Goal: Transaction & Acquisition: Book appointment/travel/reservation

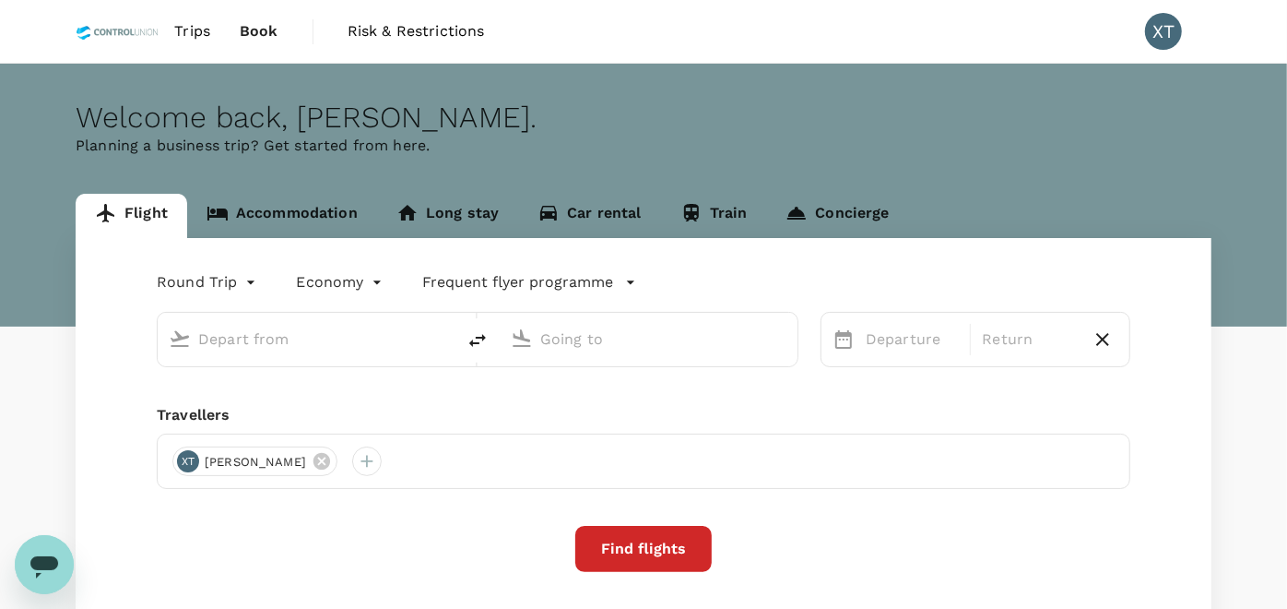
type input "Kuala Lumpur Intl (KUL)"
type input "Tawau (TWU)"
click at [366, 326] on input "text" at bounding box center [307, 339] width 219 height 29
type input "Kuala Lumpur Intl (KUL)"
type input "Tawau (TWU)"
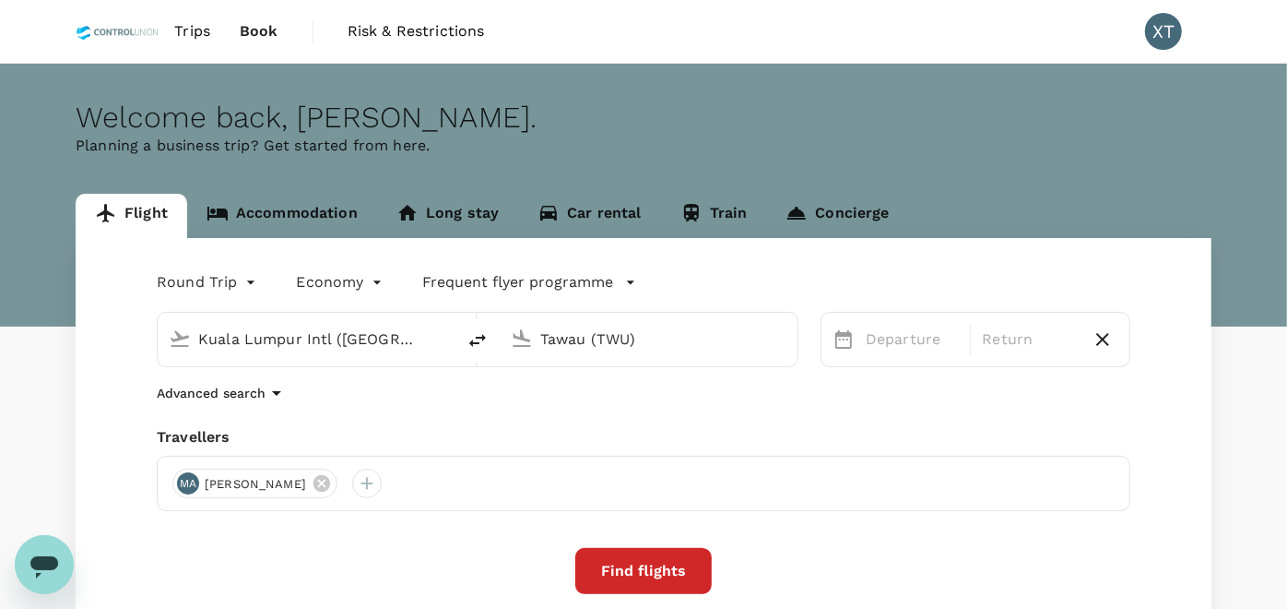
click at [295, 209] on link "Accommodation" at bounding box center [282, 216] width 190 height 44
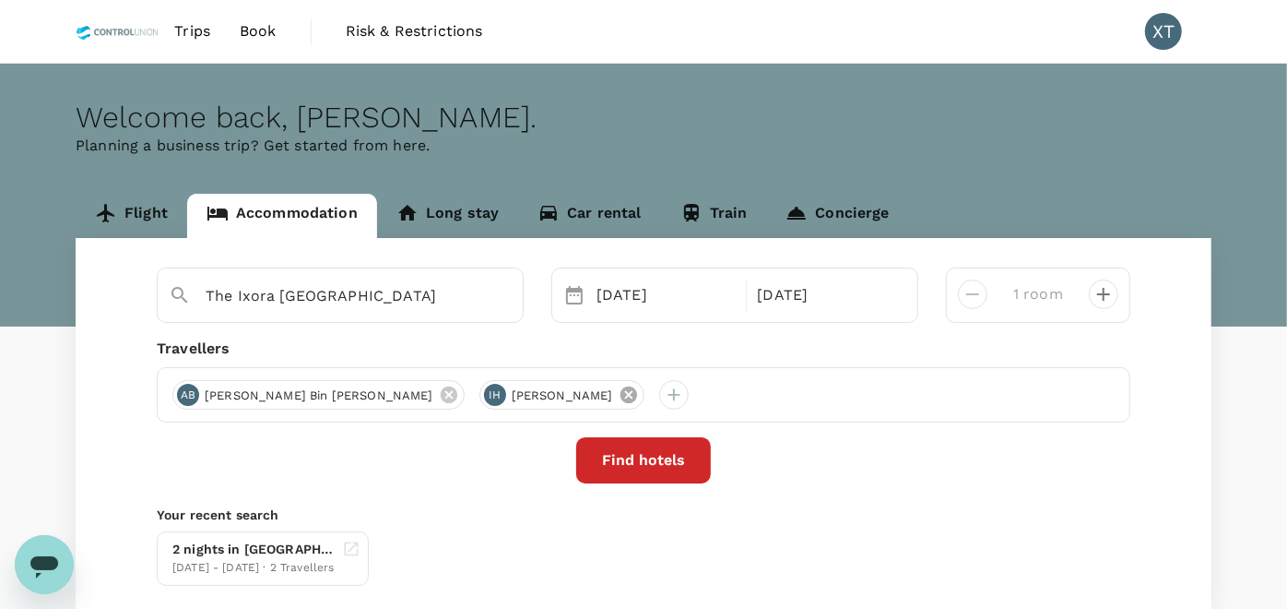
click at [619, 397] on icon at bounding box center [629, 395] width 20 height 20
click at [658, 457] on button "Find hotels" at bounding box center [643, 460] width 135 height 46
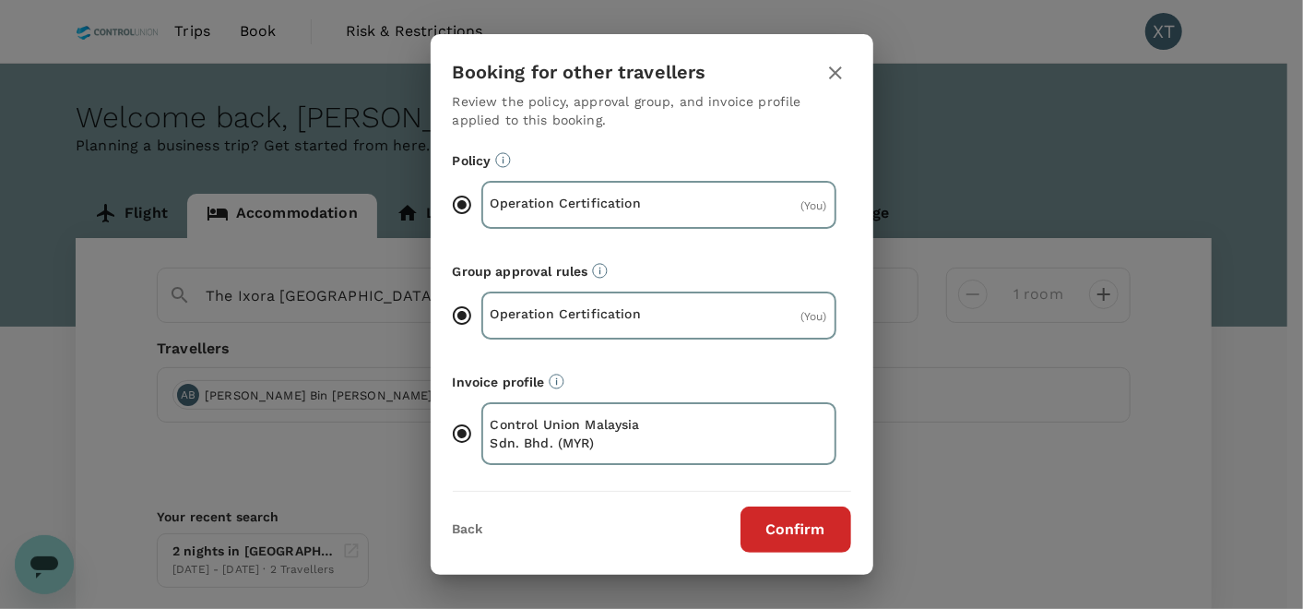
click at [795, 527] on button "Confirm" at bounding box center [796, 529] width 111 height 46
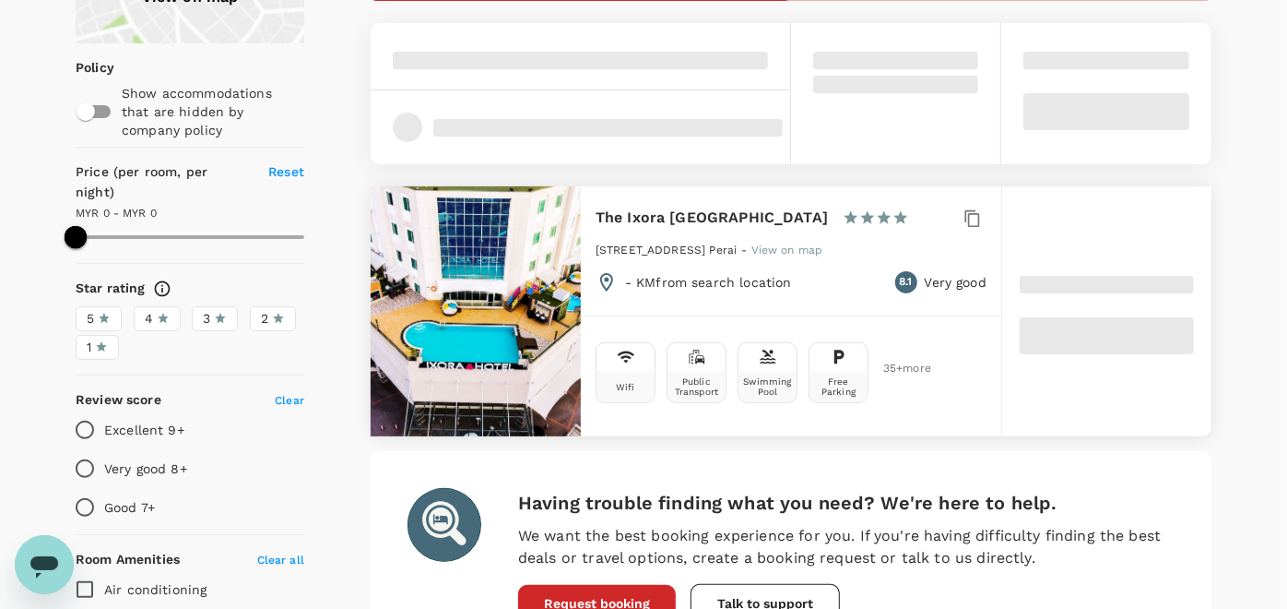
scroll to position [205, 0]
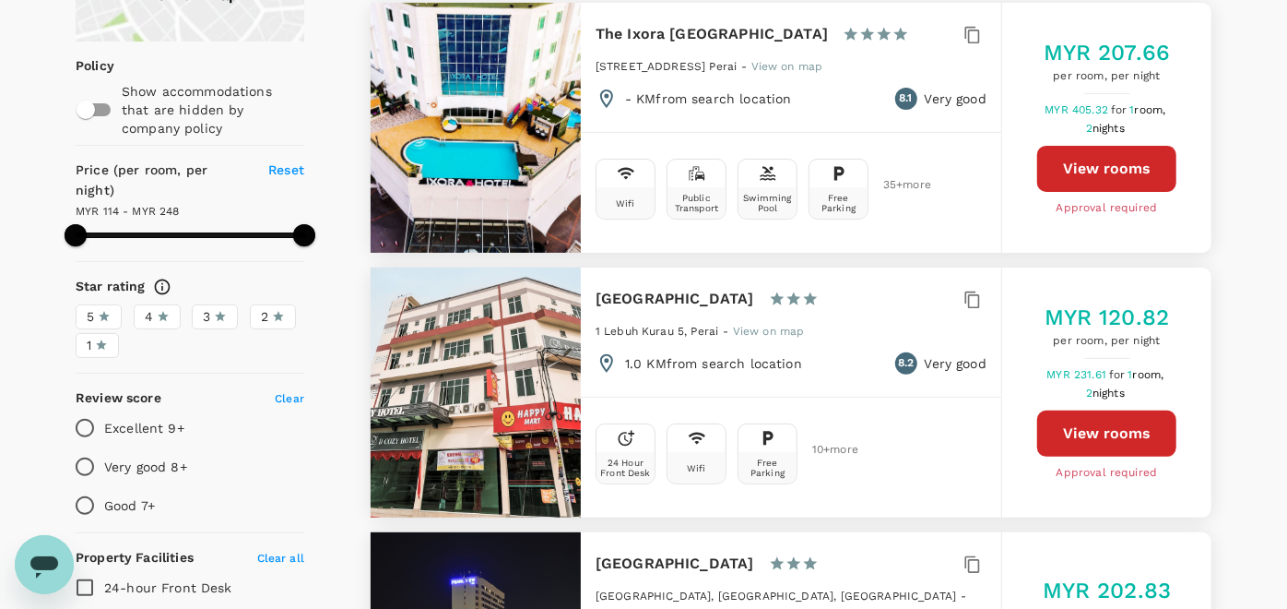
click at [1083, 179] on button "View rooms" at bounding box center [1107, 169] width 139 height 46
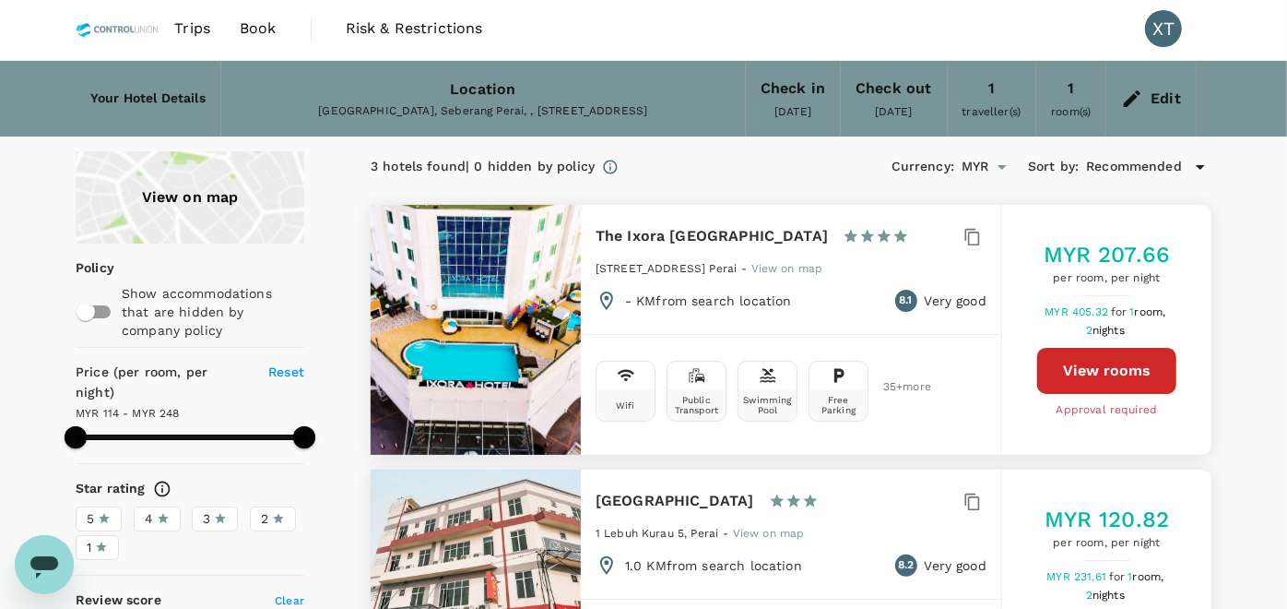
scroll to position [0, 0]
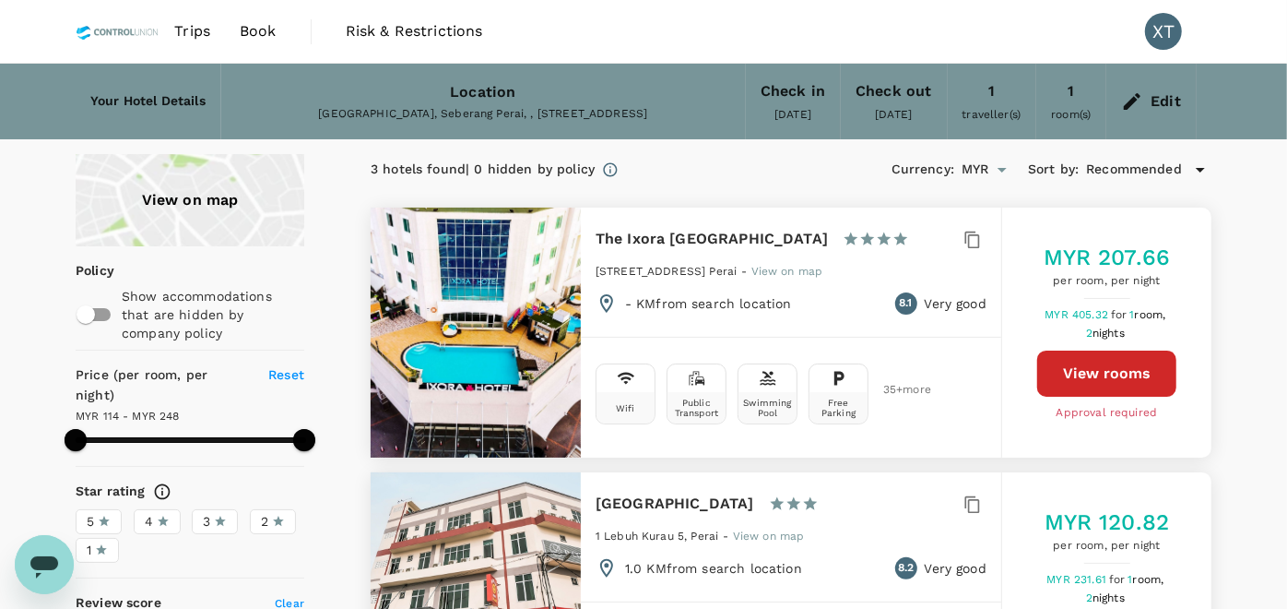
click at [718, 237] on h6 "The Ixora [GEOGRAPHIC_DATA]" at bounding box center [712, 239] width 232 height 26
click at [667, 234] on h6 "The Ixora [GEOGRAPHIC_DATA]" at bounding box center [712, 239] width 232 height 26
click at [1104, 387] on button "View rooms" at bounding box center [1107, 373] width 139 height 46
type input "246.63"
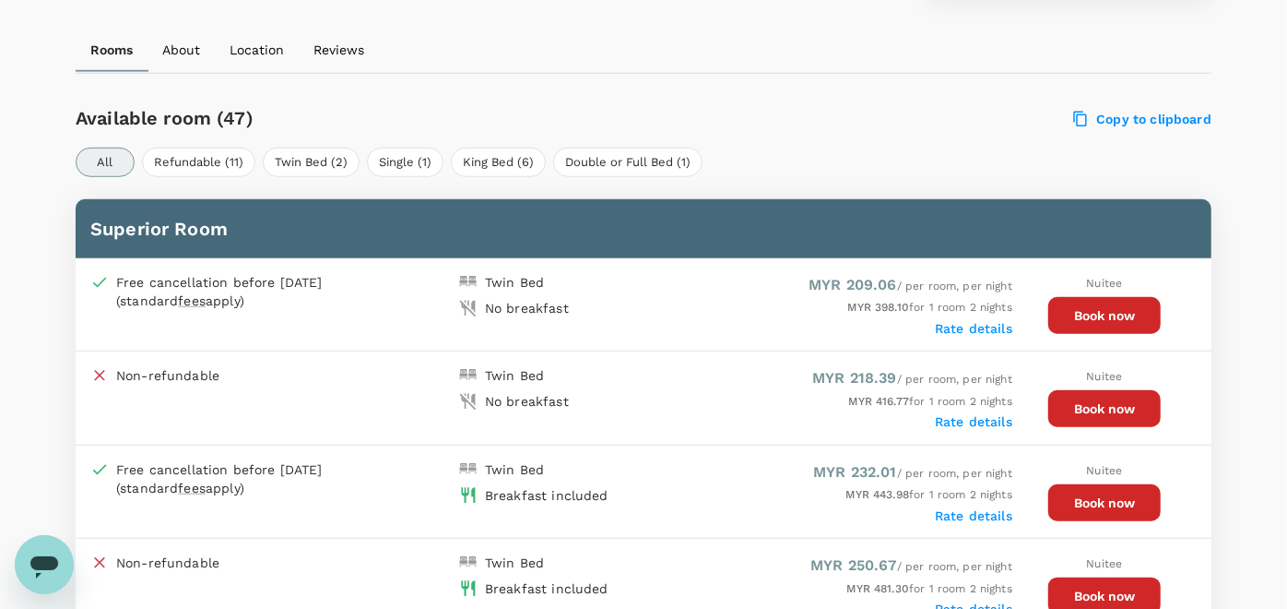
scroll to position [819, 0]
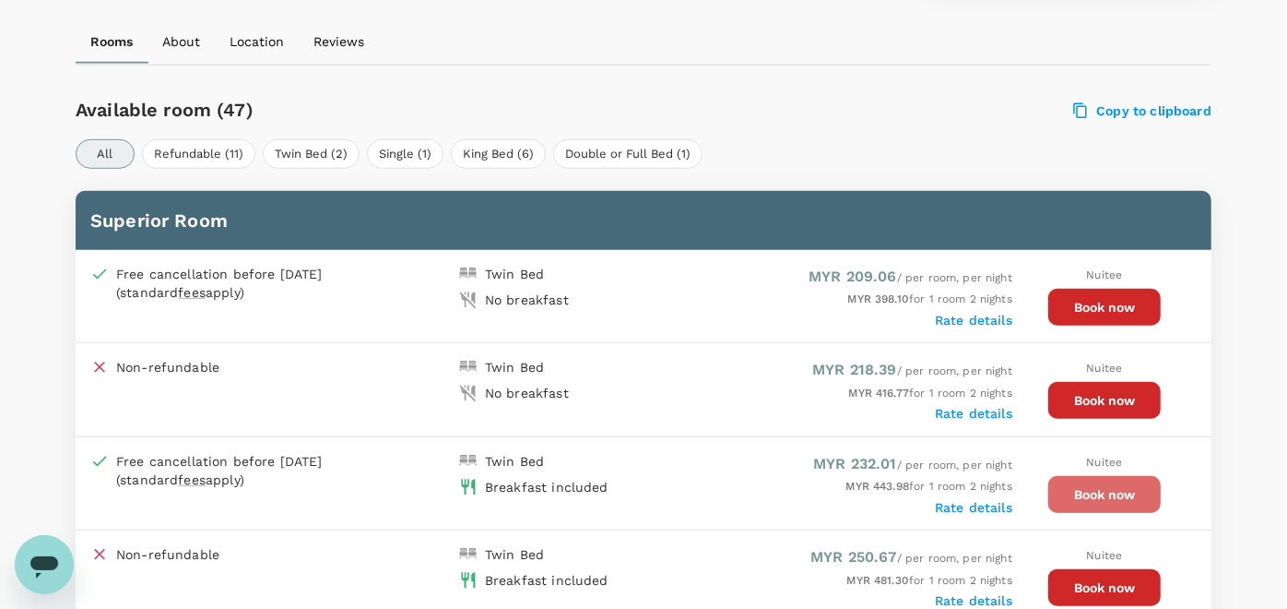
click at [1096, 490] on button "Book now" at bounding box center [1105, 494] width 113 height 37
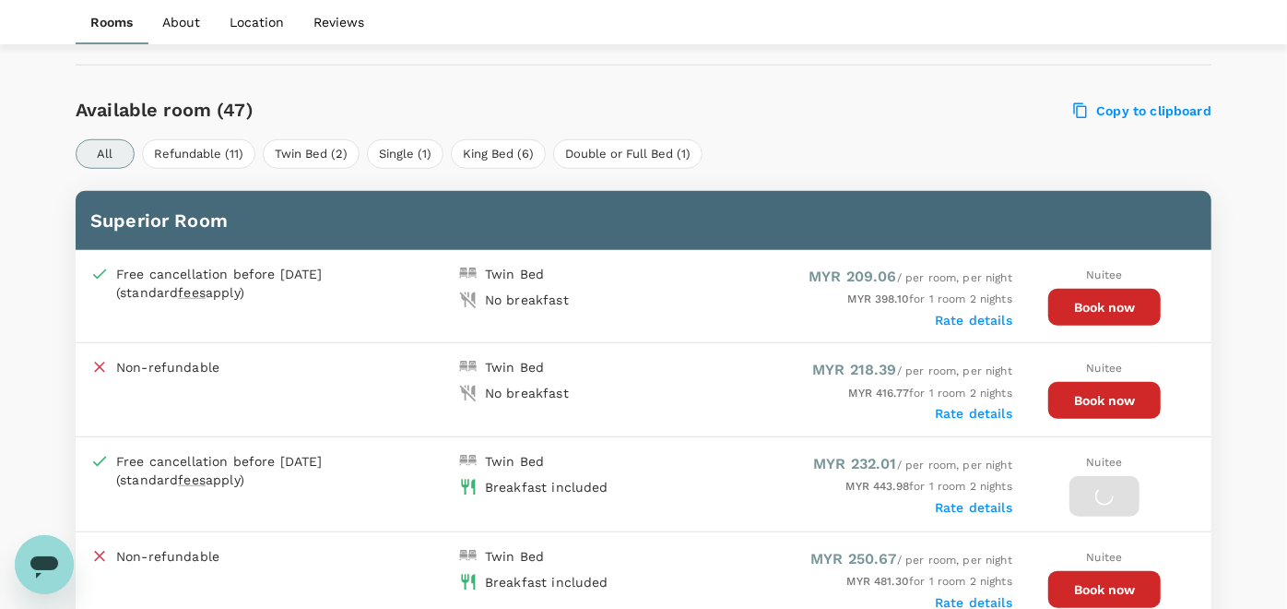
scroll to position [922, 0]
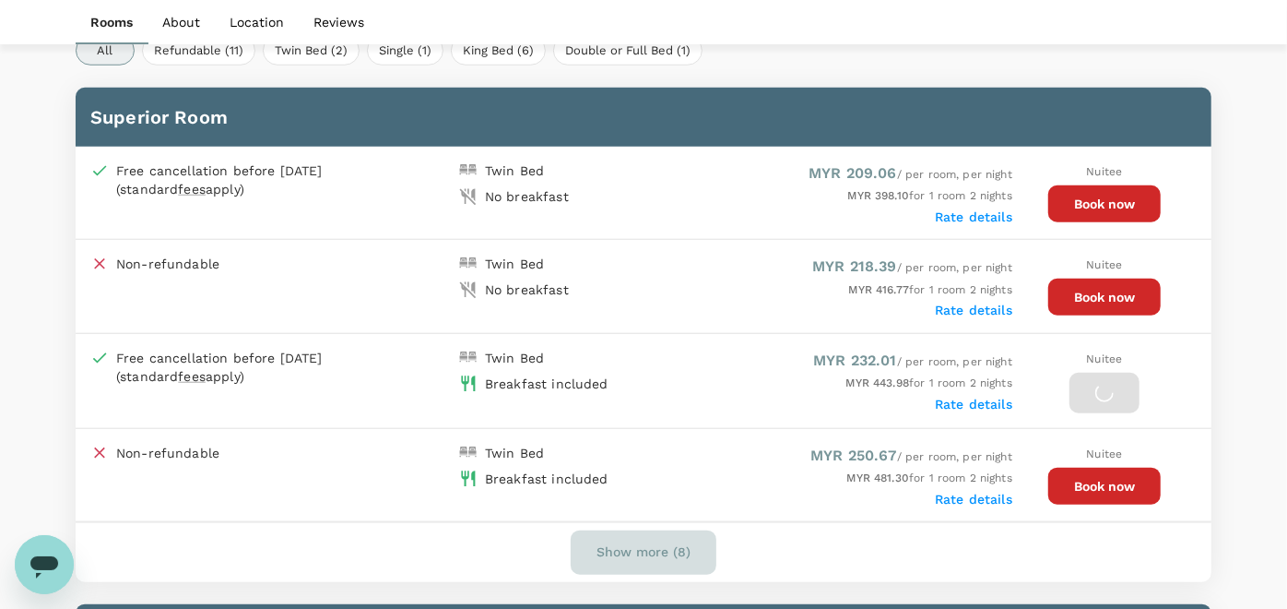
click at [647, 551] on button "Show more (8)" at bounding box center [644, 552] width 146 height 44
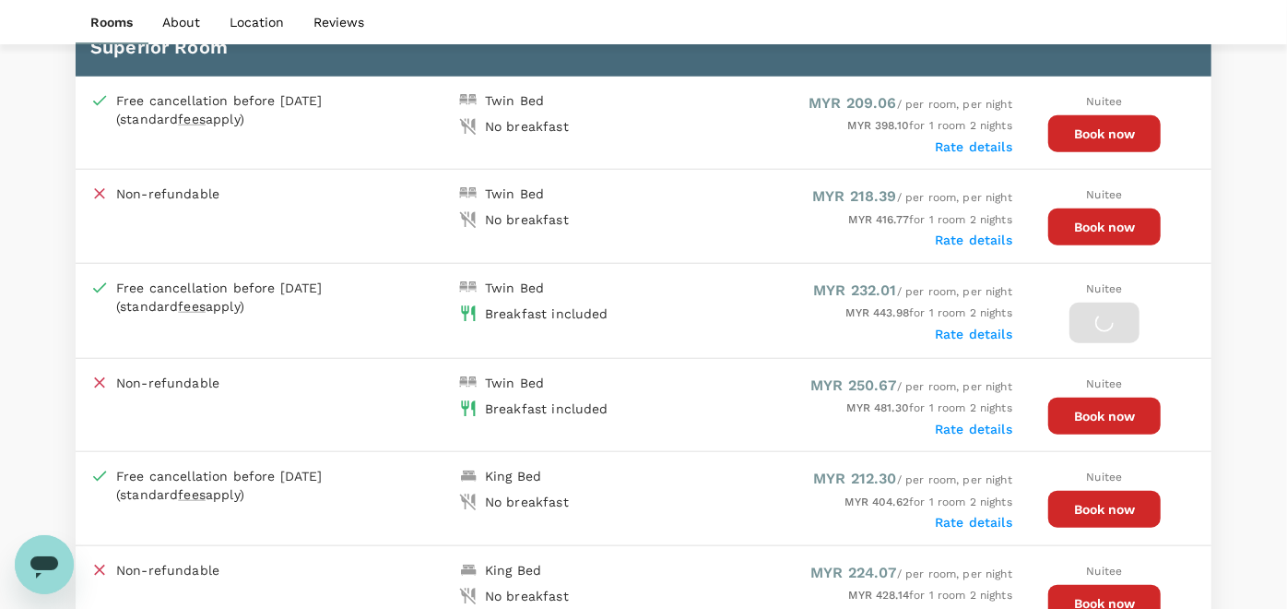
scroll to position [1025, 0]
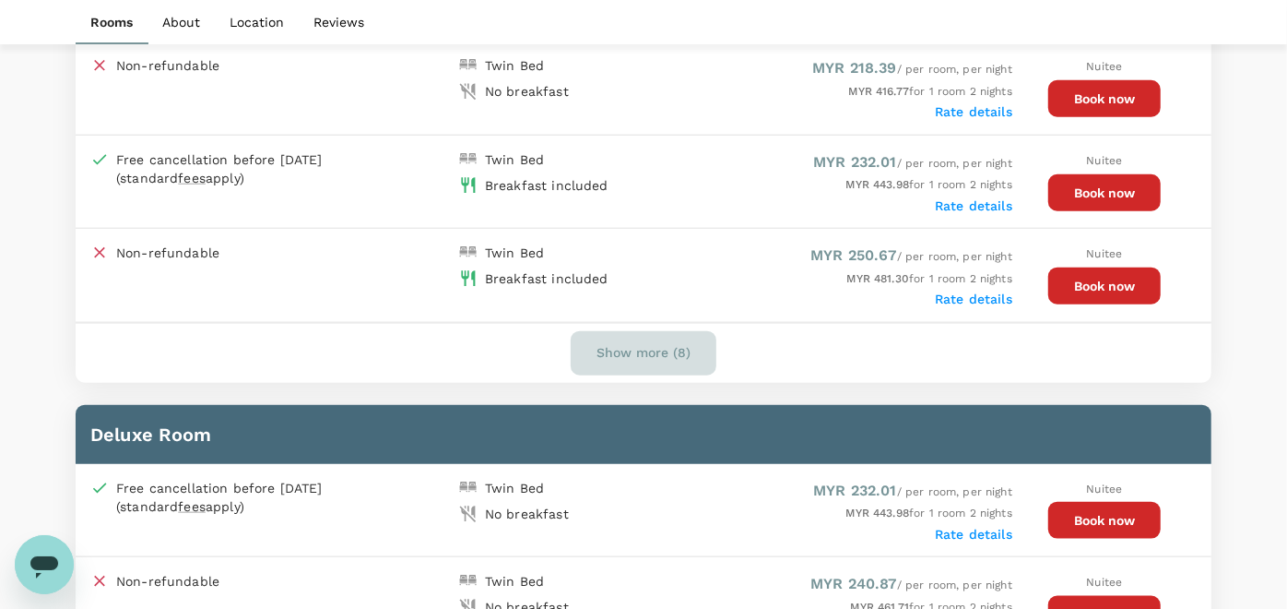
click at [611, 343] on button "Show more (8)" at bounding box center [644, 353] width 146 height 44
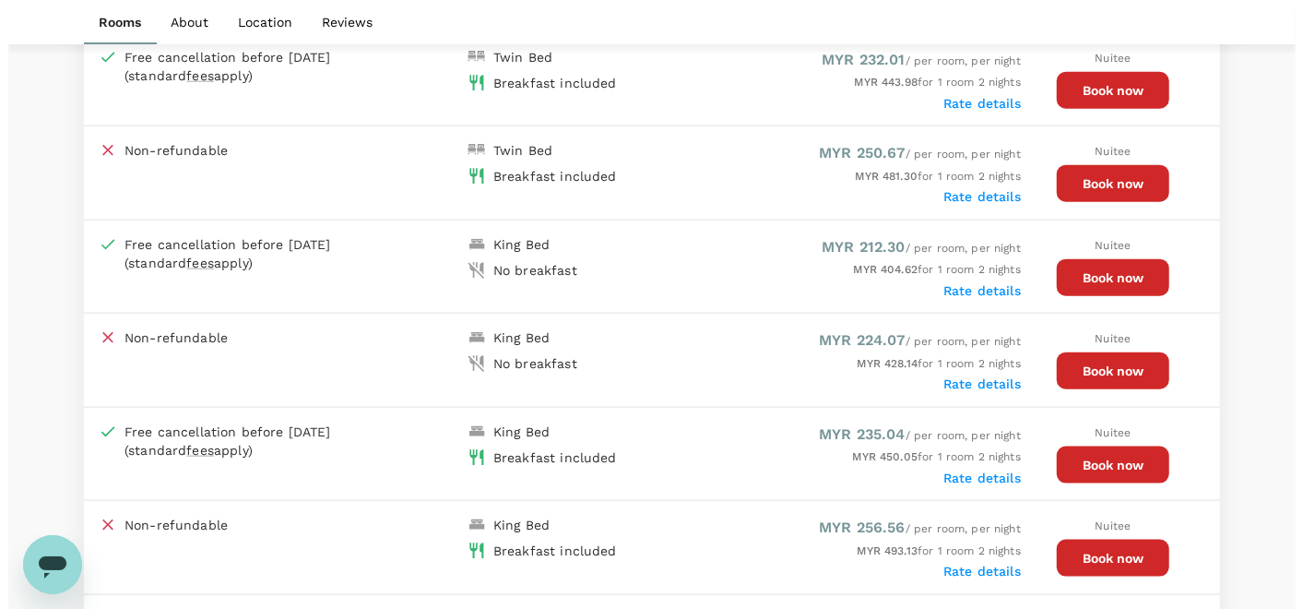
scroll to position [1325, 0]
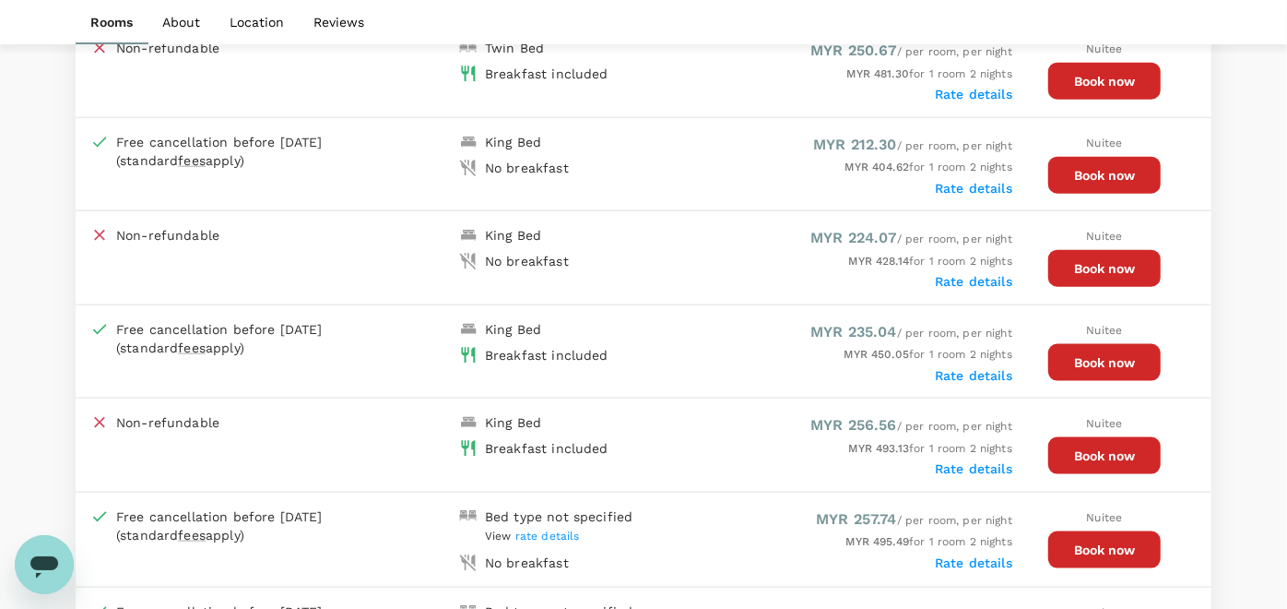
click at [253, 356] on div "Free cancellation before 03 Sep 2025 (standard fees apply)" at bounding box center [274, 351] width 369 height 63
click at [1109, 344] on button "Book now" at bounding box center [1105, 362] width 113 height 37
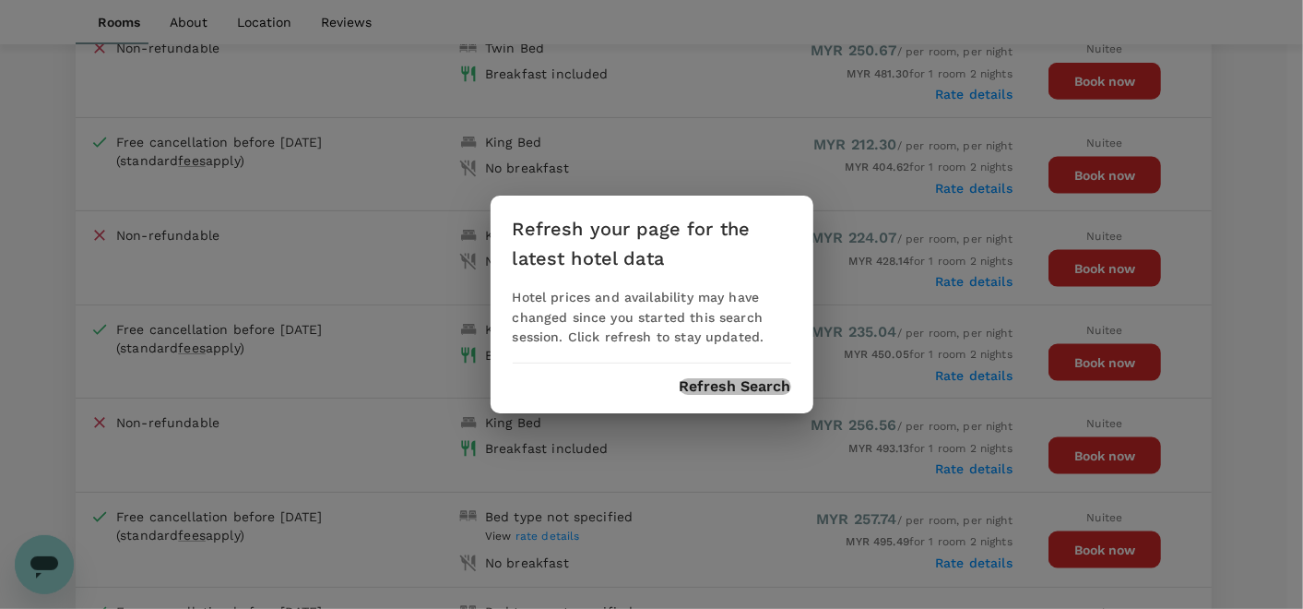
click at [749, 385] on button "Refresh Search" at bounding box center [736, 386] width 112 height 17
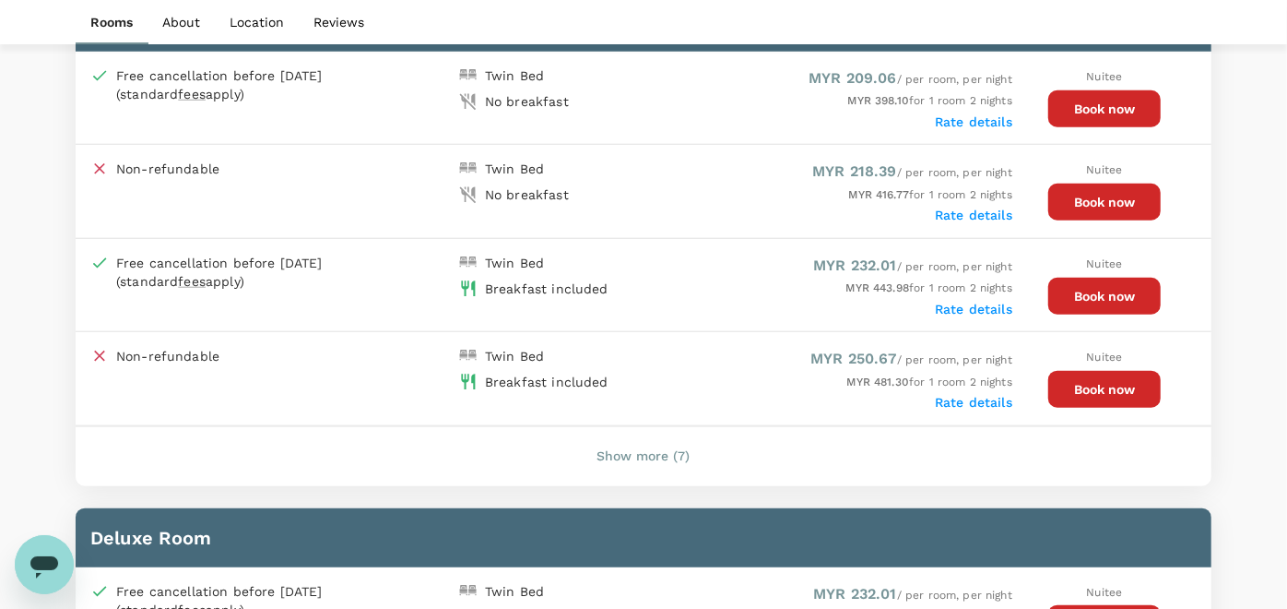
scroll to position [1018, 0]
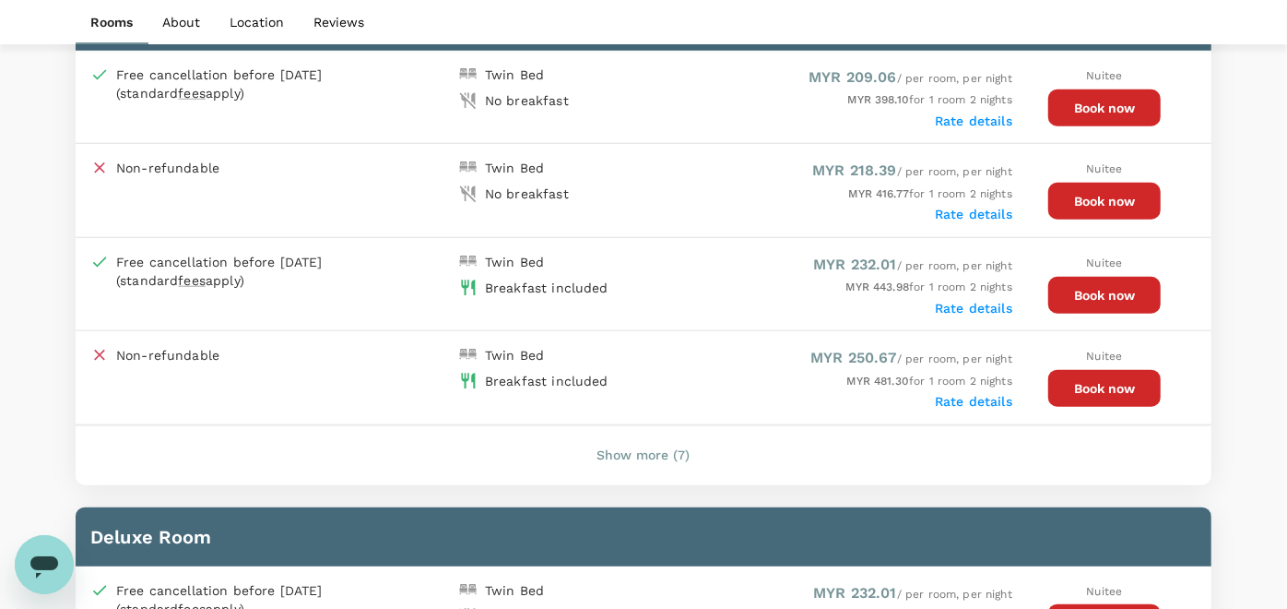
click at [633, 450] on button "Show more (7)" at bounding box center [644, 455] width 145 height 44
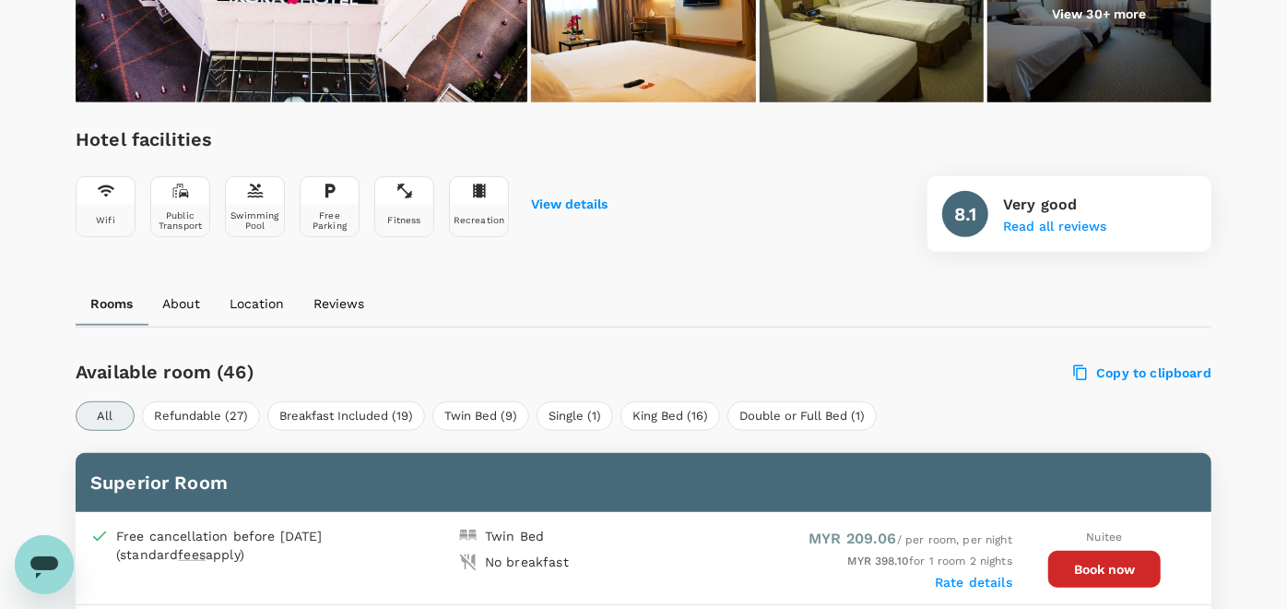
scroll to position [534, 0]
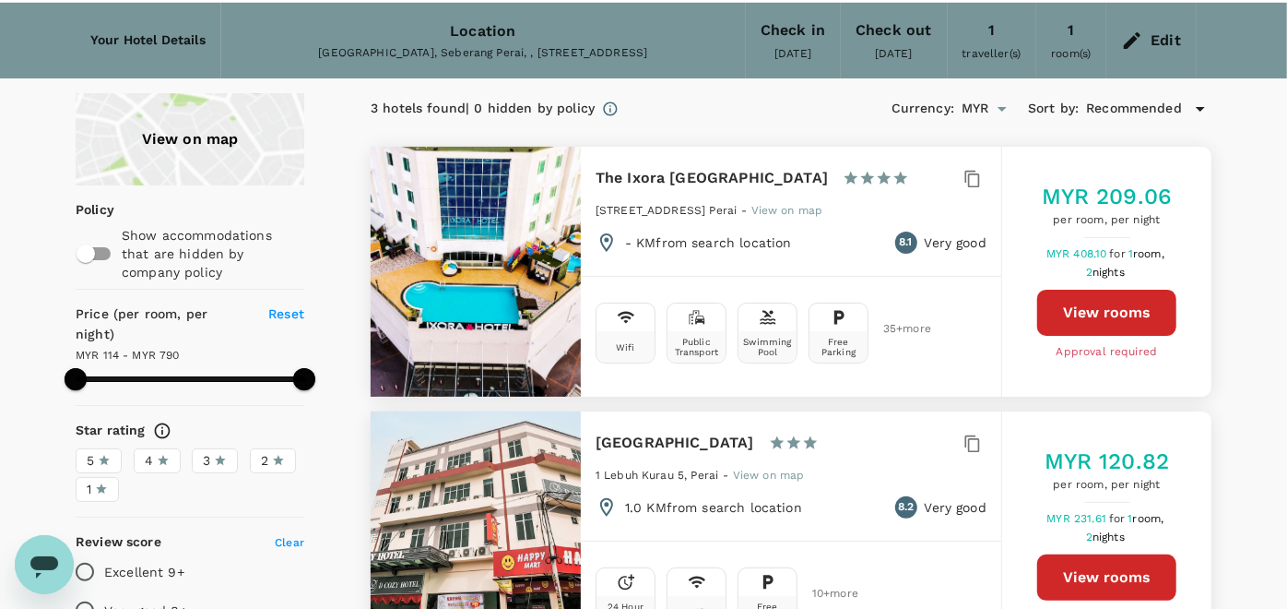
scroll to position [65, 0]
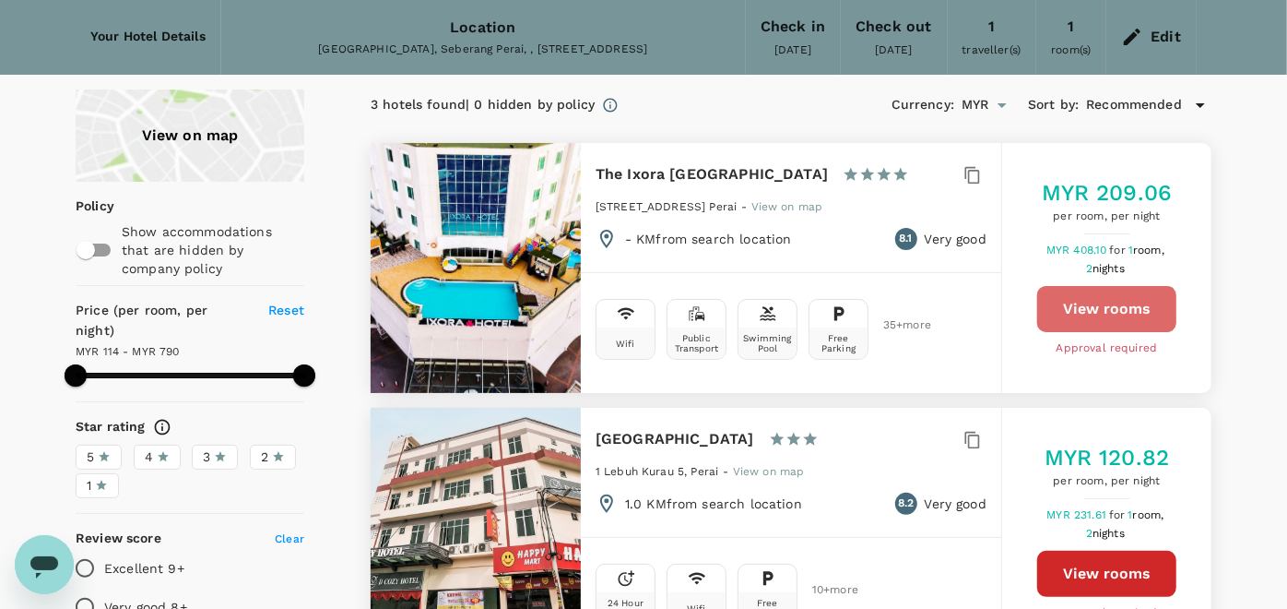
click at [1080, 298] on button "View rooms" at bounding box center [1107, 309] width 139 height 46
type input "788.63"
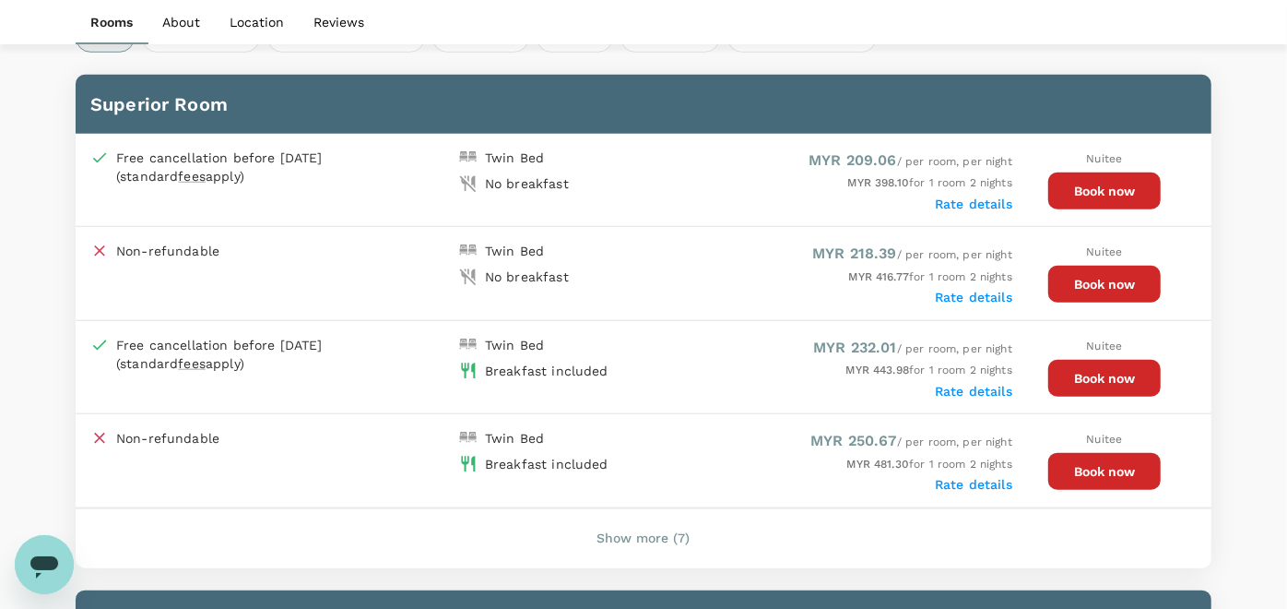
scroll to position [932, 0]
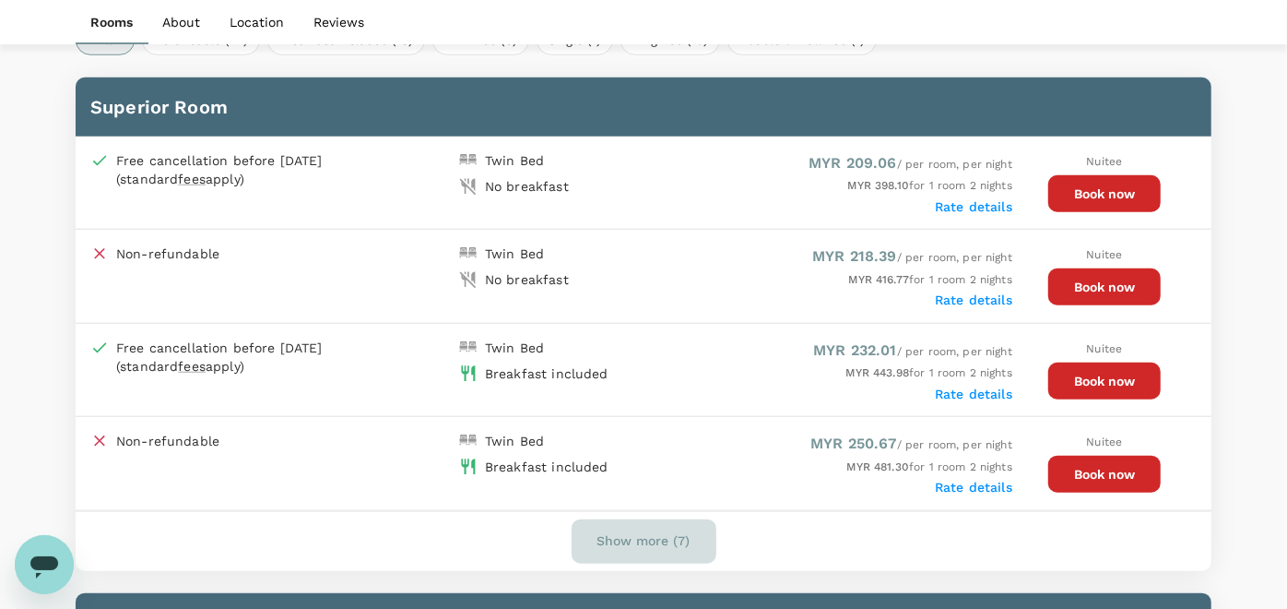
click at [621, 521] on button "Show more (7)" at bounding box center [644, 541] width 145 height 44
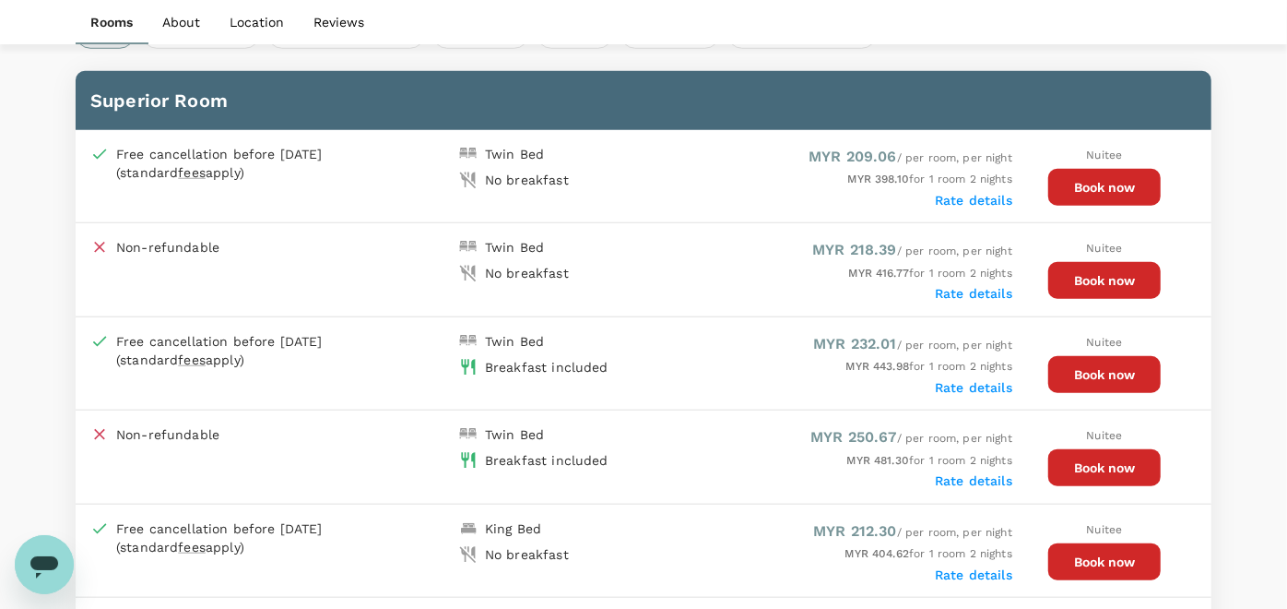
scroll to position [931, 0]
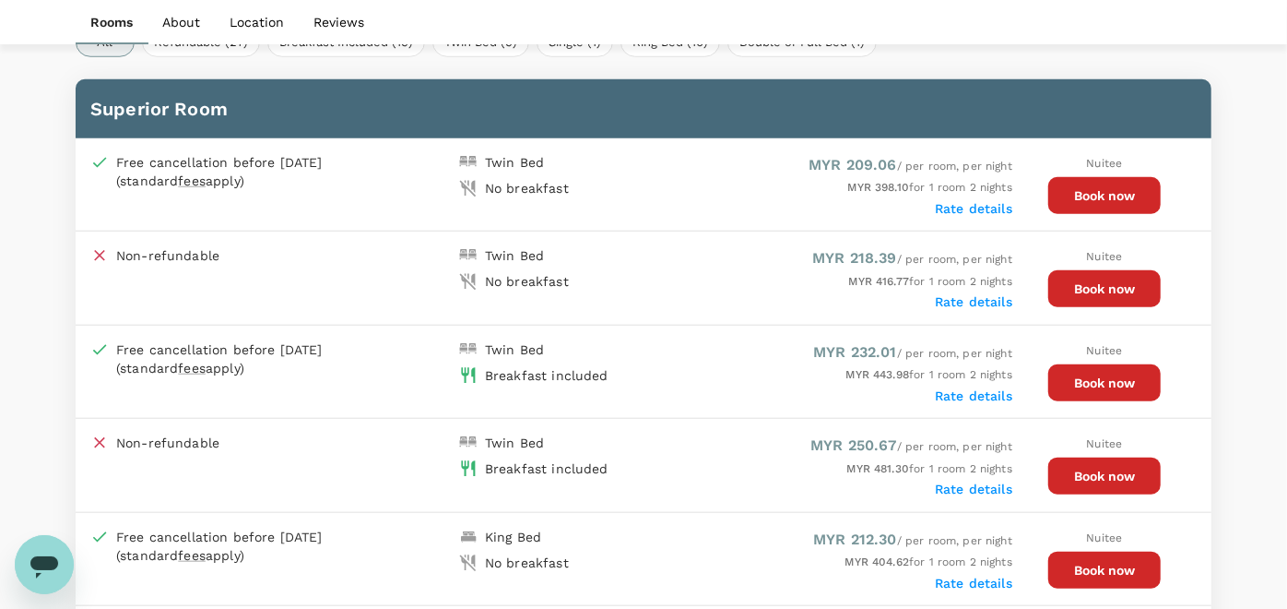
click at [1076, 379] on button "Book now" at bounding box center [1105, 382] width 113 height 37
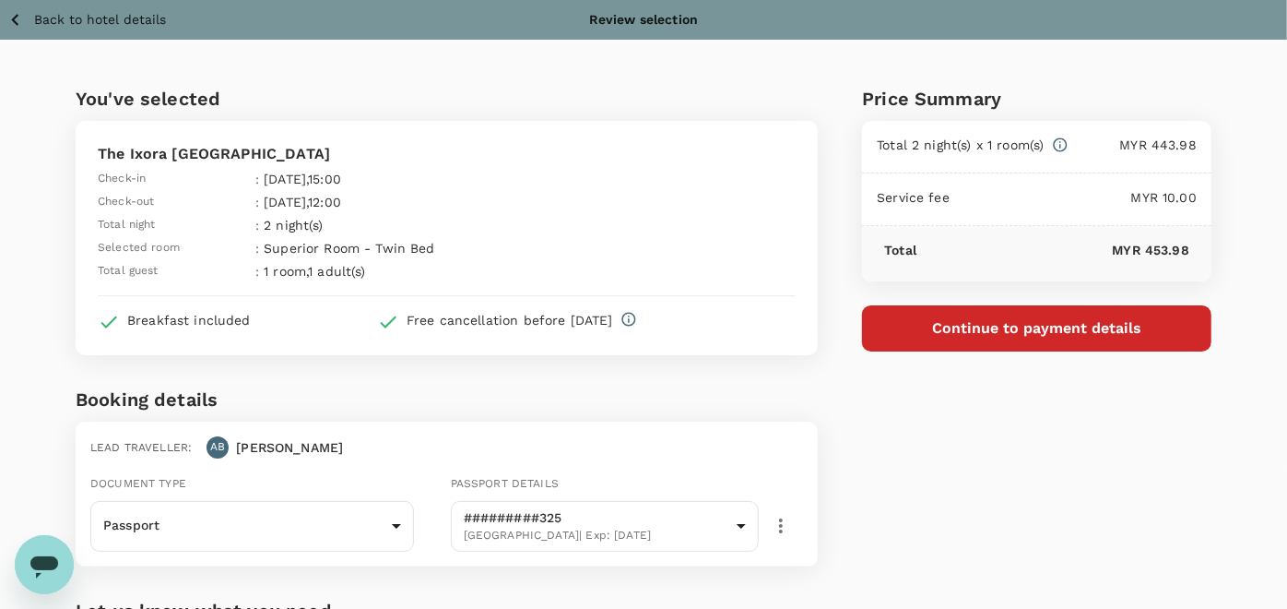
drag, startPoint x: 1149, startPoint y: 421, endPoint x: 1140, endPoint y: 28, distance: 393.0
click at [1149, 418] on div "Price Summary Total 2 night(s) x 1 room(s) MYR 443.98 Service fee MYR 10.00 Tot…" at bounding box center [1015, 433] width 394 height 786
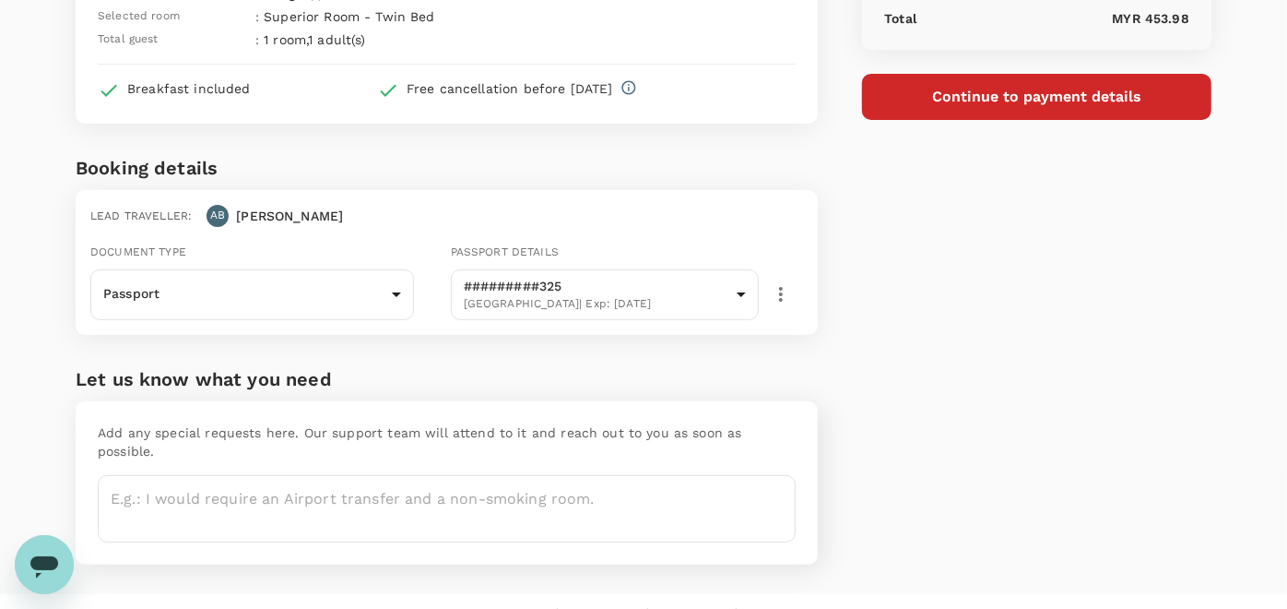
scroll to position [246, 0]
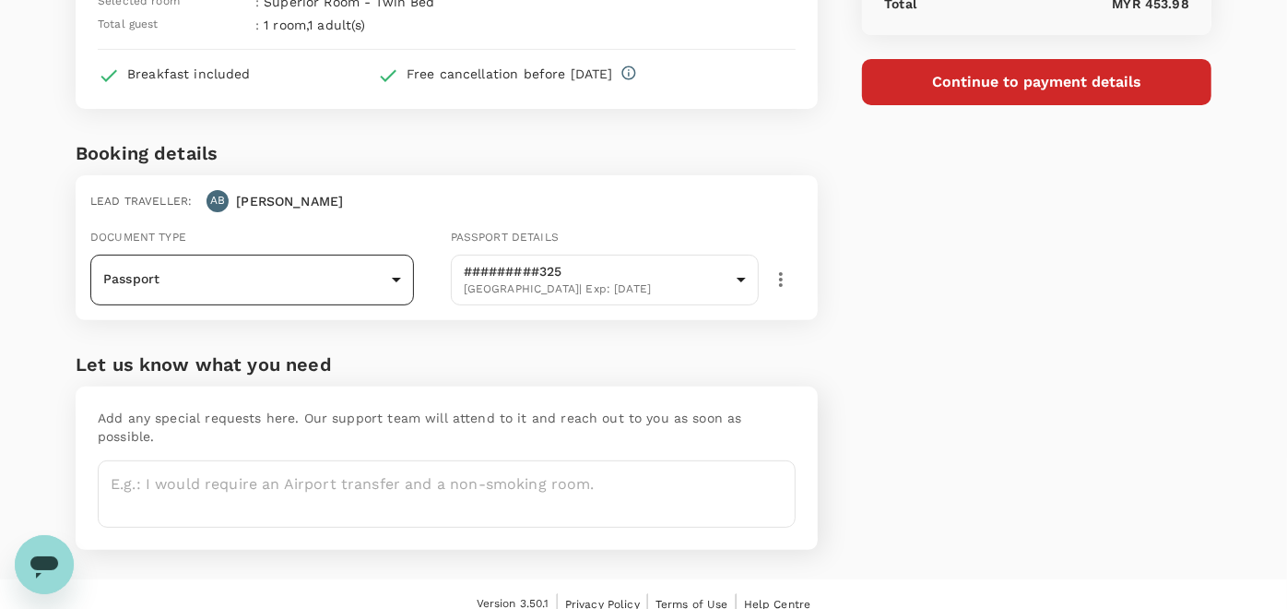
click at [365, 279] on body "Back to hotel details Review selection You've selected The Ixora Hotel Prai Che…" at bounding box center [643, 191] width 1287 height 875
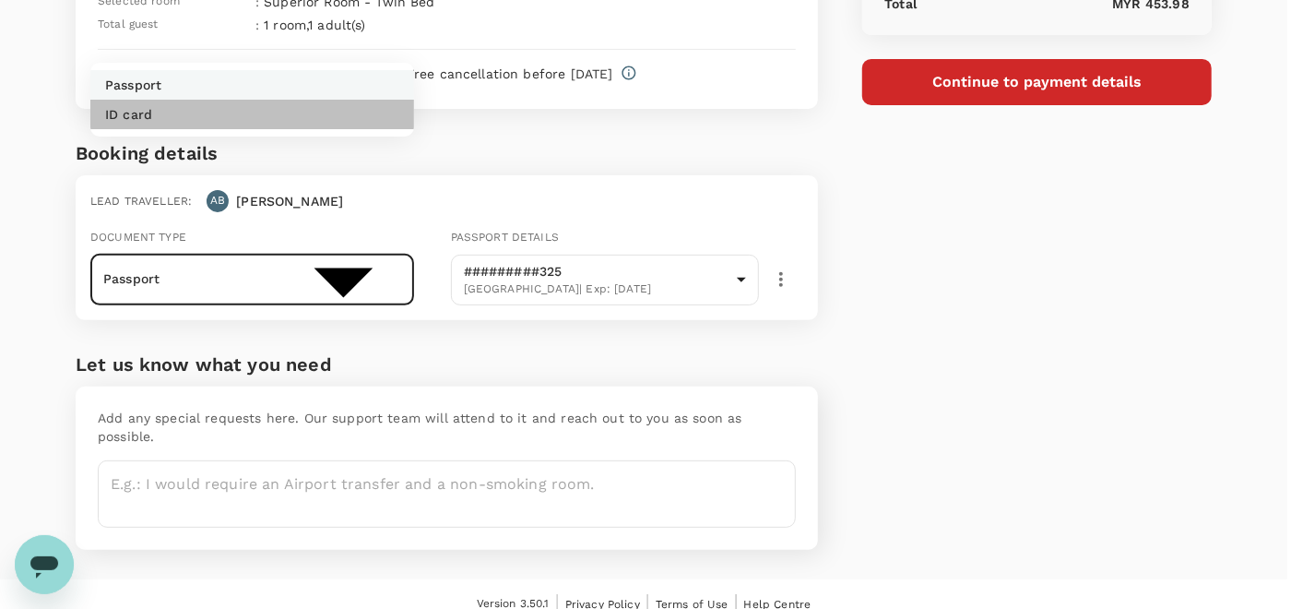
drag, startPoint x: 248, startPoint y: 357, endPoint x: 334, endPoint y: 334, distance: 88.8
click at [250, 129] on li "ID card" at bounding box center [252, 115] width 324 height 30
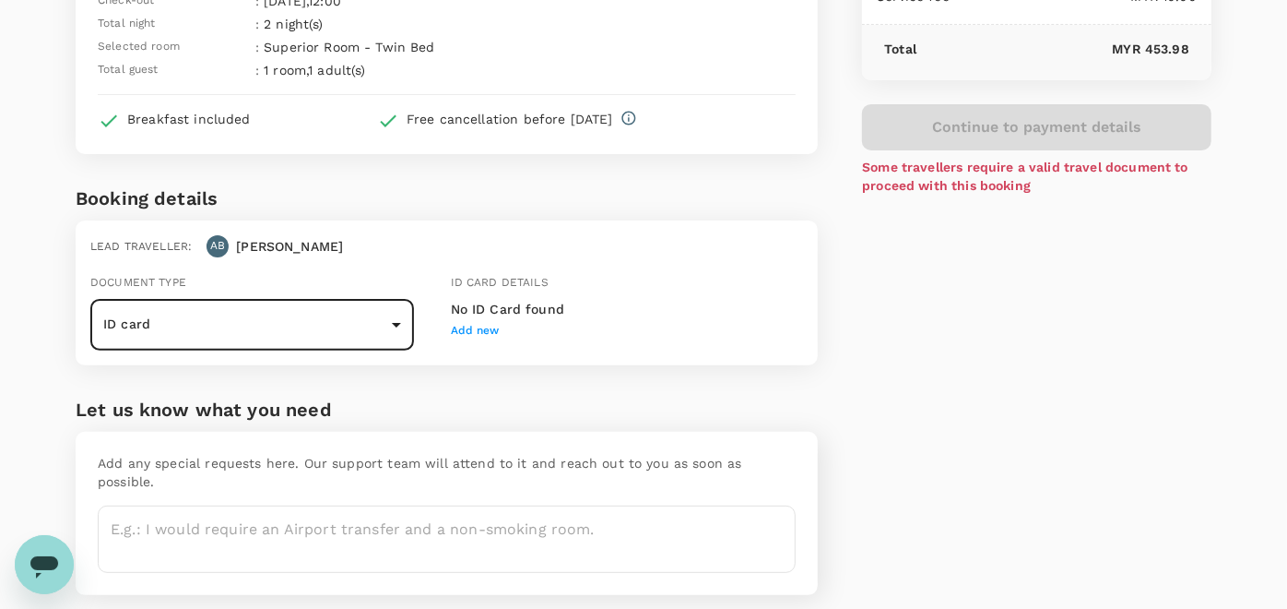
scroll to position [205, 0]
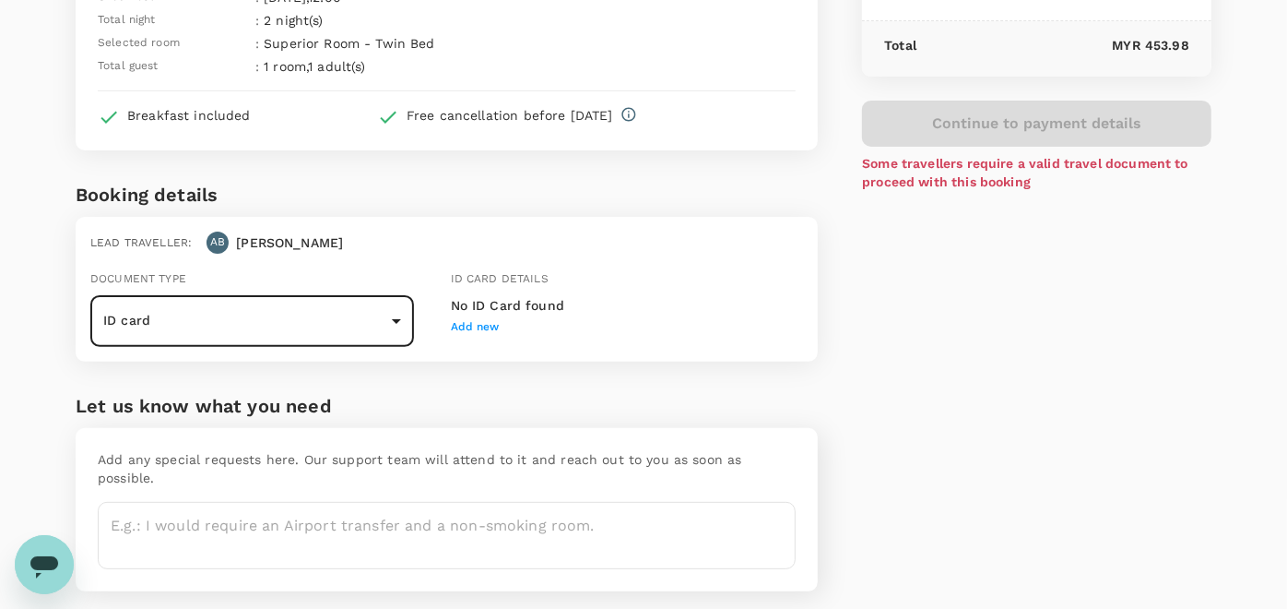
click at [322, 304] on body "Back to hotel details Review selection You've selected The Ixora Hotel Prai Che…" at bounding box center [643, 232] width 1287 height 875
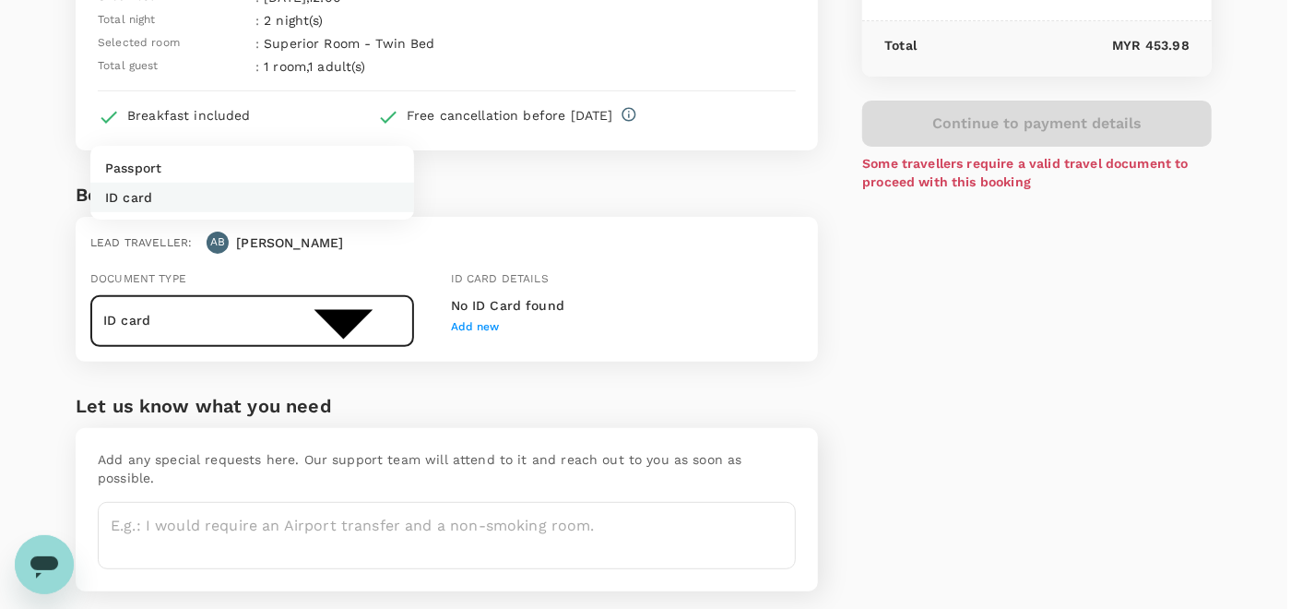
click at [258, 212] on li "ID card" at bounding box center [252, 198] width 324 height 30
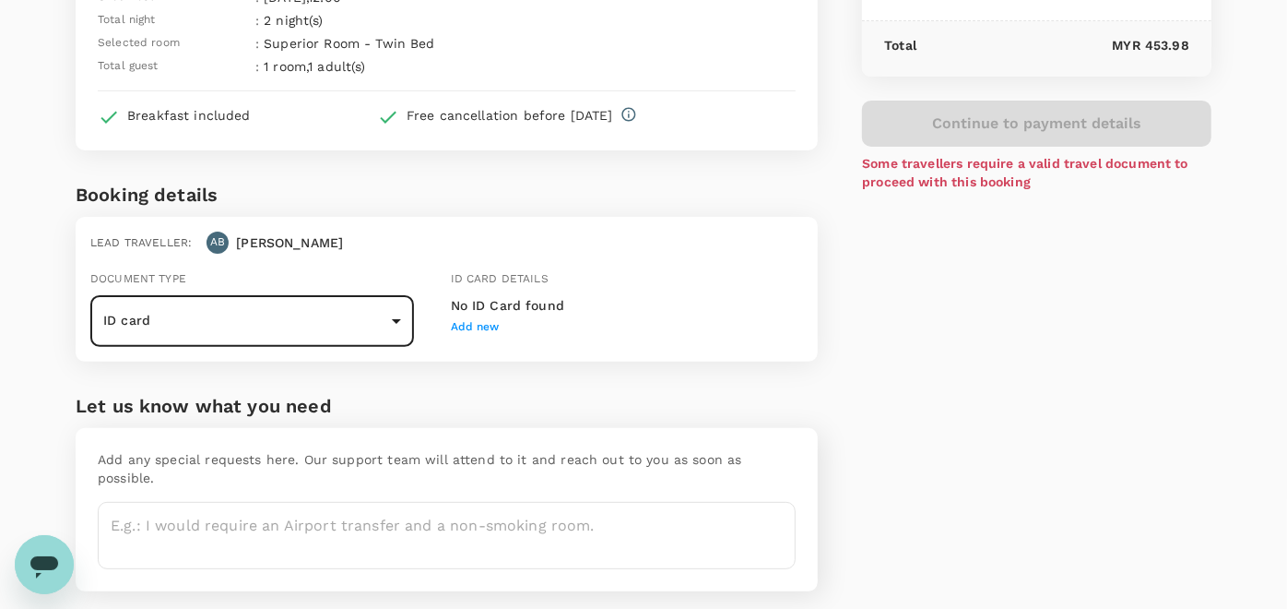
click at [297, 319] on body "Back to hotel details Review selection You've selected The Ixora Hotel Prai Che…" at bounding box center [643, 232] width 1287 height 875
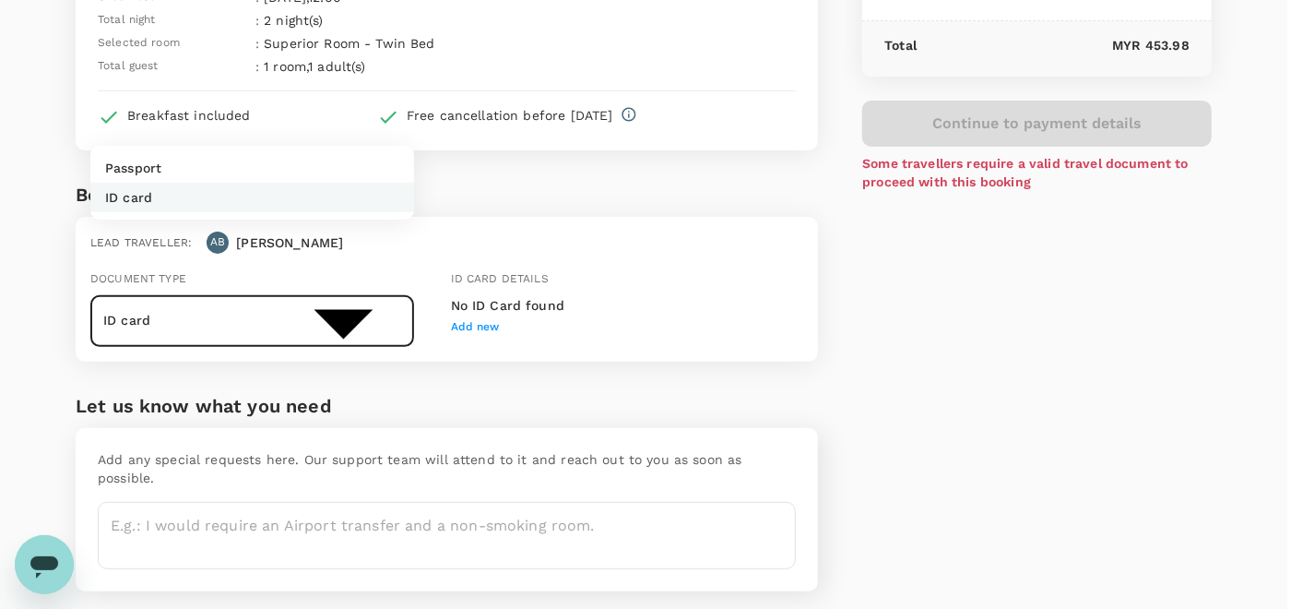
drag, startPoint x: 206, startPoint y: 374, endPoint x: 666, endPoint y: 409, distance: 461.5
click at [207, 183] on li "Passport" at bounding box center [252, 168] width 324 height 30
type input "Passport"
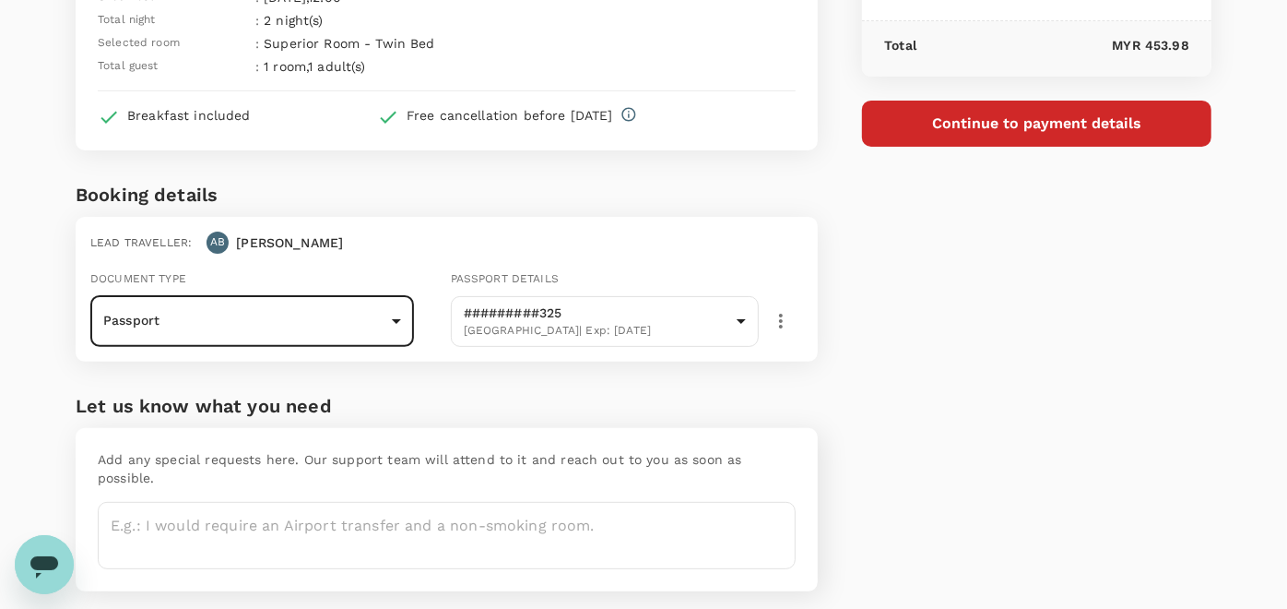
click at [977, 376] on div "Price Summary Total 2 night(s) x 1 room(s) MYR 443.98 Service fee MYR 10.00 Tot…" at bounding box center [1015, 228] width 394 height 786
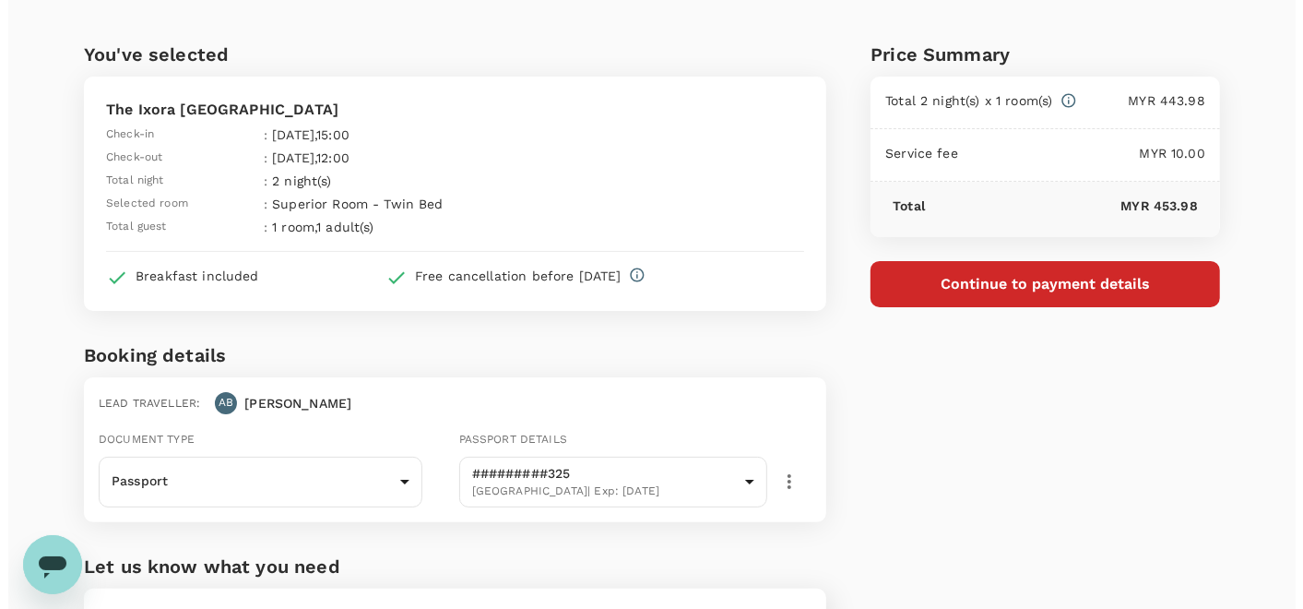
scroll to position [0, 0]
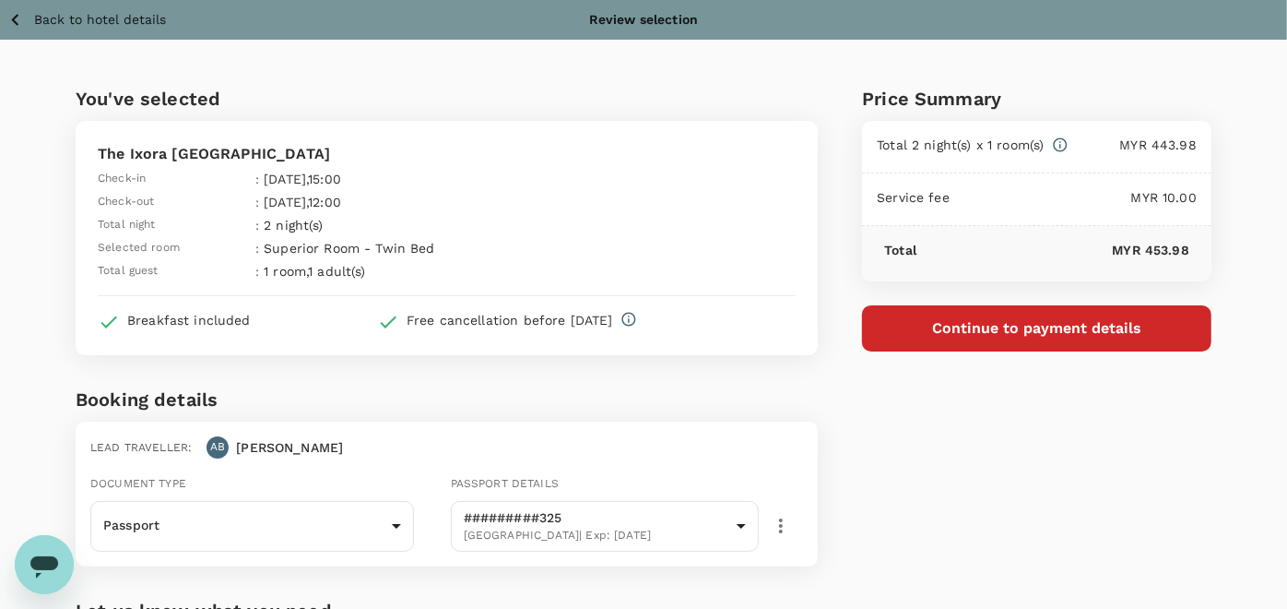
click at [1001, 345] on button "Continue to payment details" at bounding box center [1037, 328] width 350 height 46
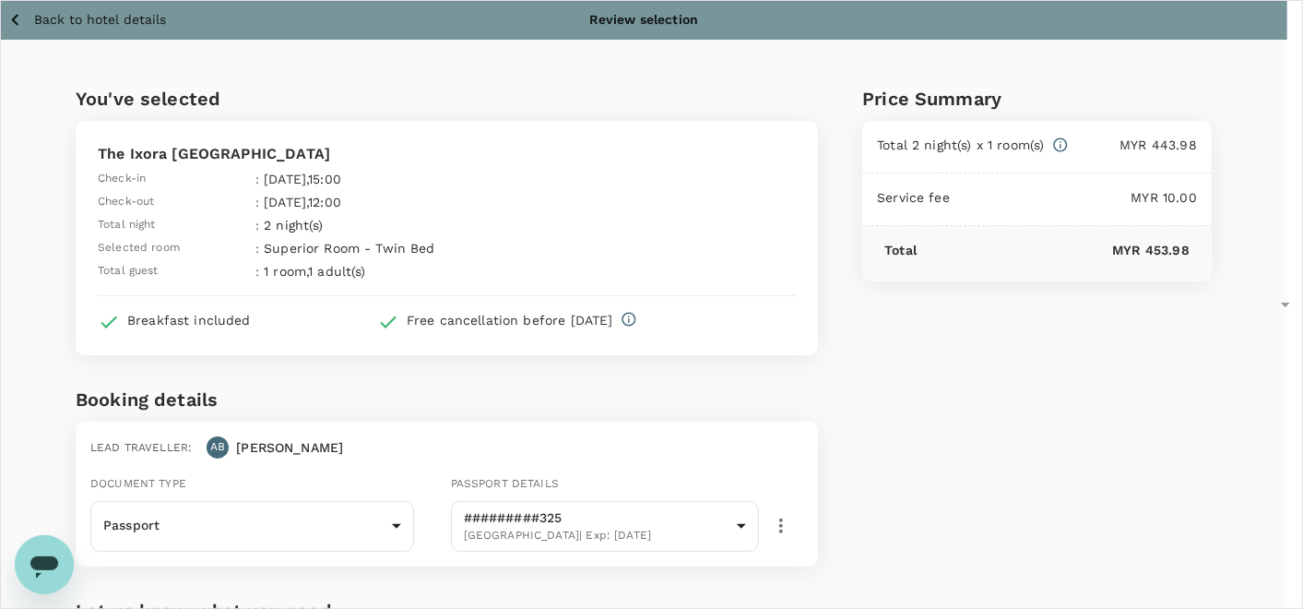
type input "9e254831-a140-43d4-90d9-f4bdc71b84d3"
paste textarea "Dear [PERSON_NAME]/ [GEOGRAPHIC_DATA], Appreciate if you could approve the evid…"
drag, startPoint x: 426, startPoint y: 344, endPoint x: 531, endPoint y: 344, distance: 105.1
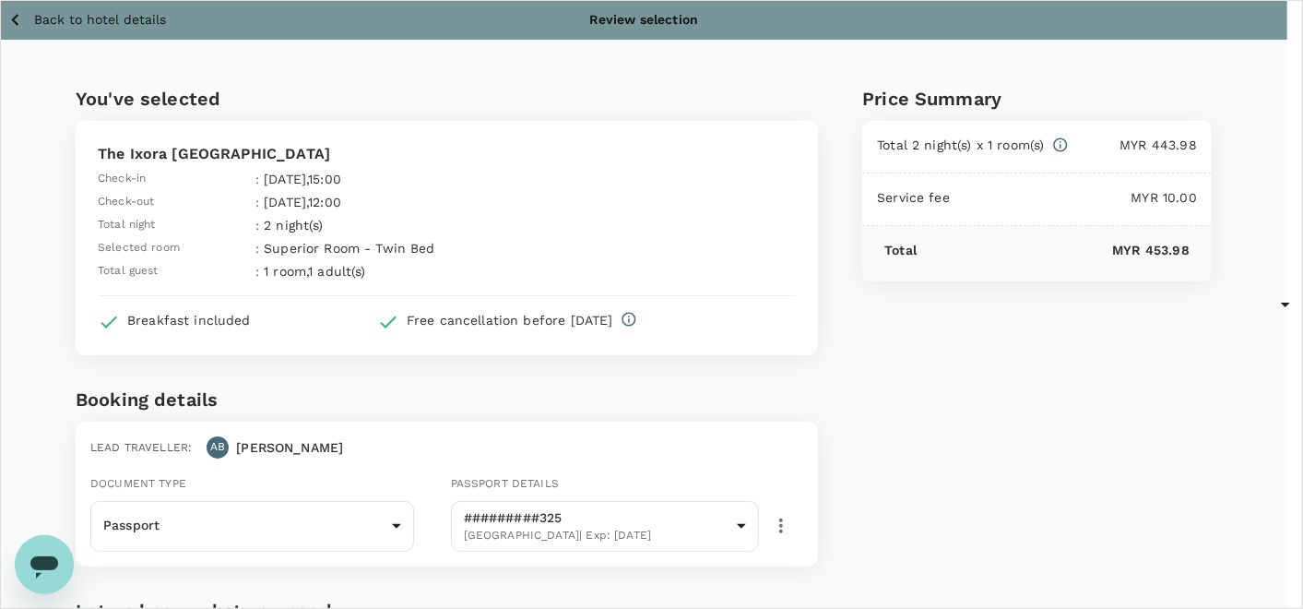
drag, startPoint x: 531, startPoint y: 345, endPoint x: 628, endPoint y: 344, distance: 96.8
drag, startPoint x: 273, startPoint y: 302, endPoint x: 227, endPoint y: 310, distance: 46.7
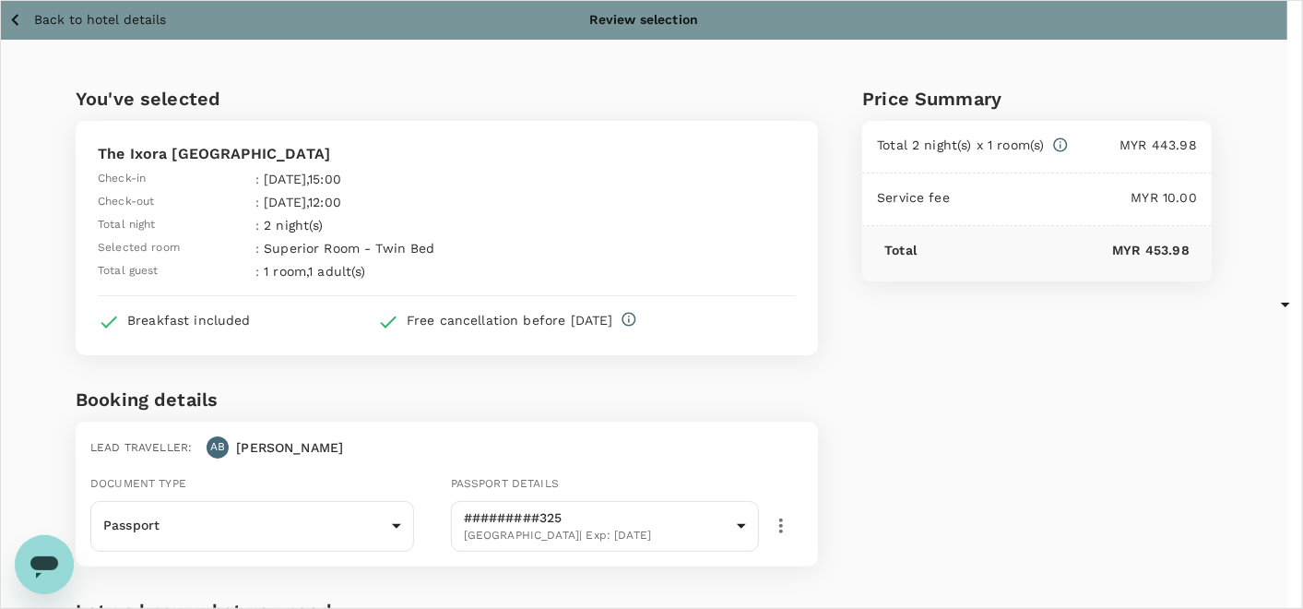
paste textarea "2388"
drag, startPoint x: 418, startPoint y: 331, endPoint x: 258, endPoint y: 328, distance: 159.6
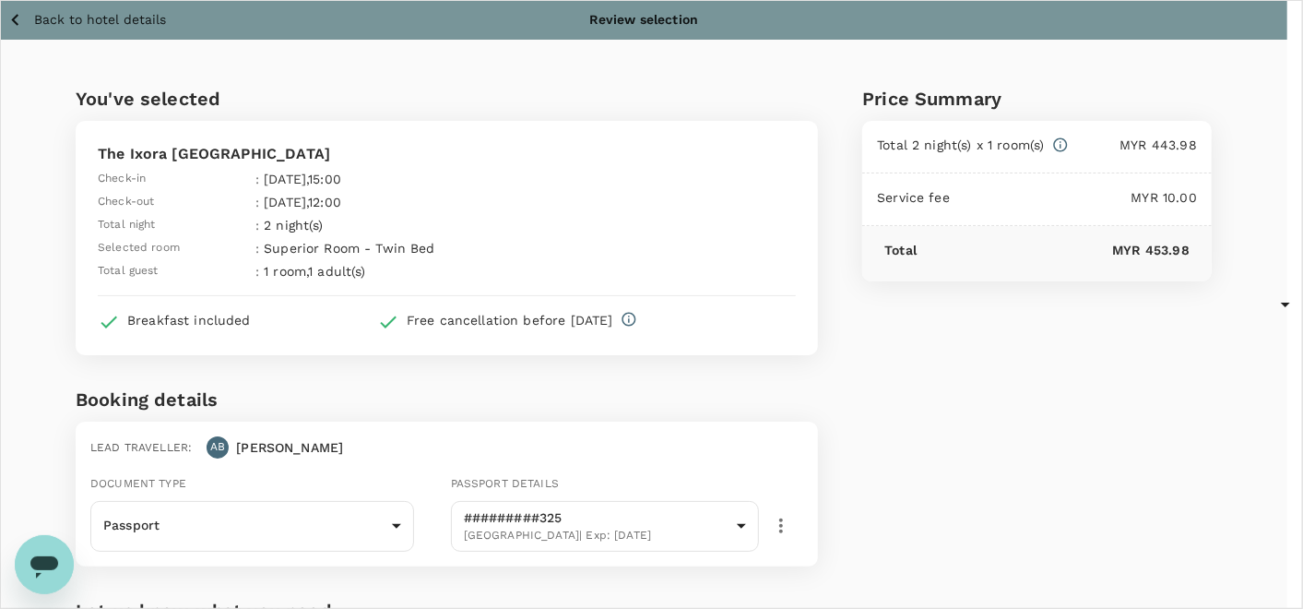
paste textarea "Chiat Hin Envelope Manufacturer"
drag, startPoint x: 382, startPoint y: 351, endPoint x: 246, endPoint y: 358, distance: 135.7
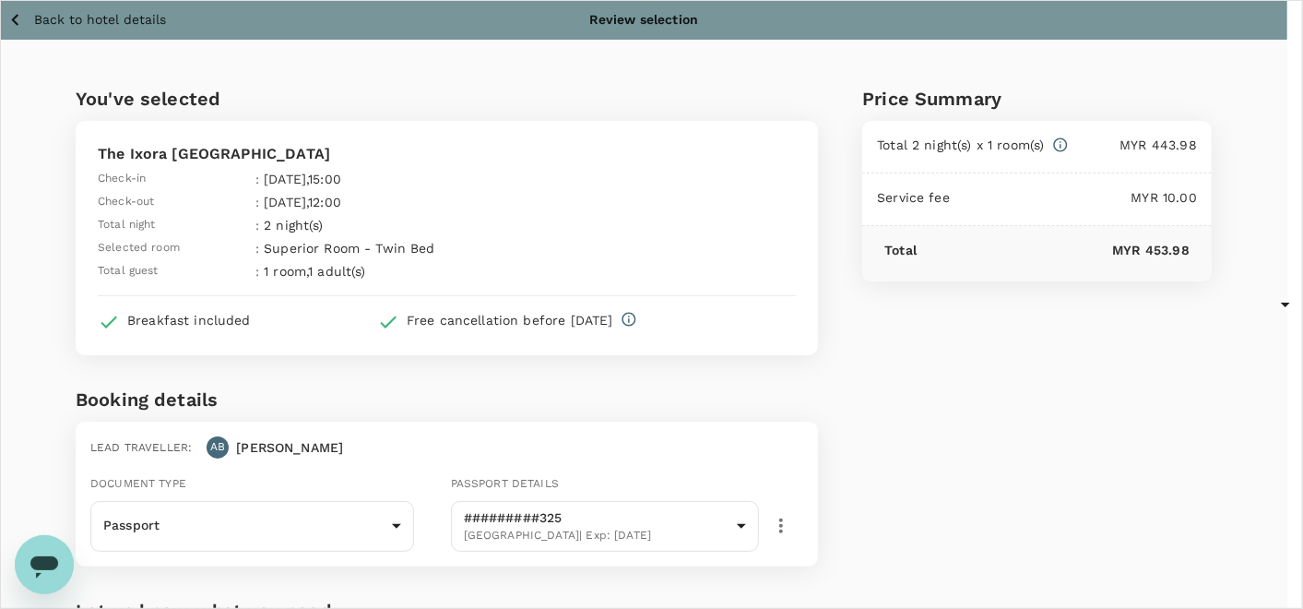
paste textarea "Chiat Hin Envelope Manufacturer Sdn Bhd"
drag, startPoint x: 363, startPoint y: 349, endPoint x: 248, endPoint y: 350, distance: 115.3
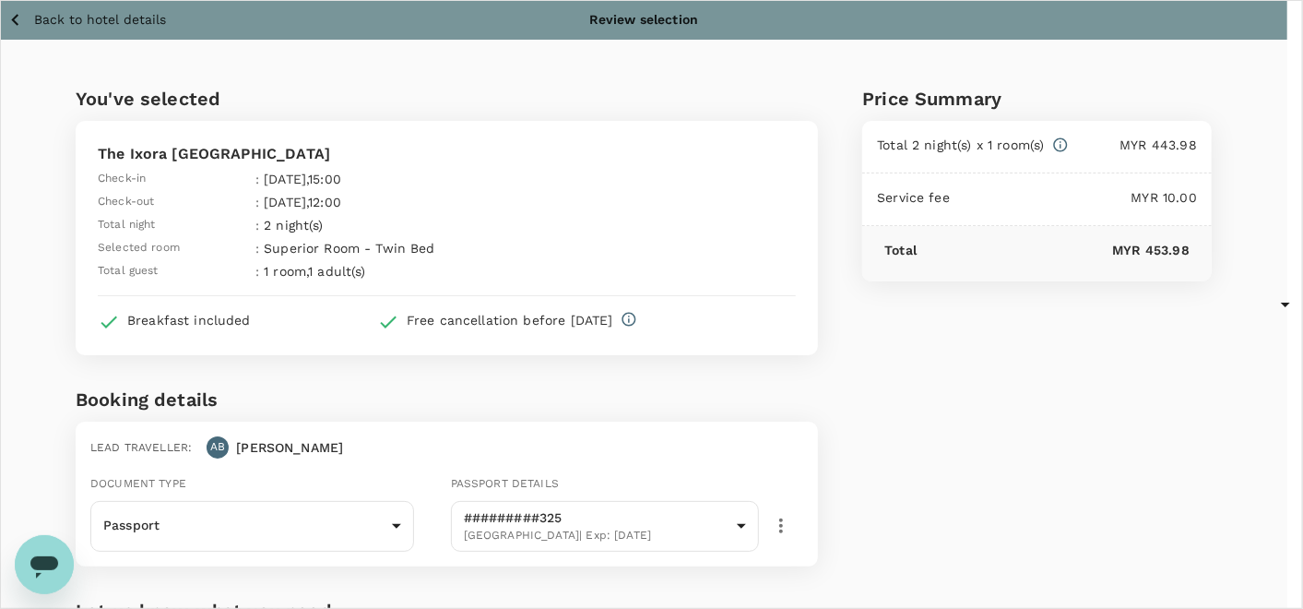
paste textarea "[DATE]-[DATE]"
drag, startPoint x: 575, startPoint y: 361, endPoint x: 444, endPoint y: 369, distance: 131.2
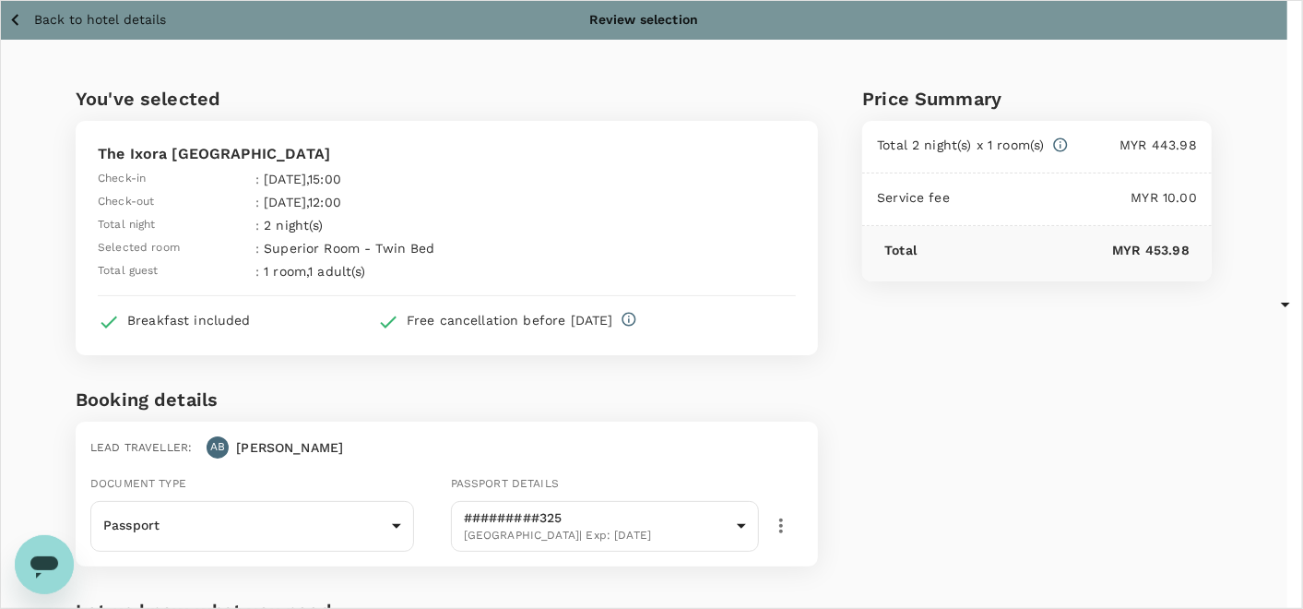
drag, startPoint x: 319, startPoint y: 322, endPoint x: 230, endPoint y: 313, distance: 89.9
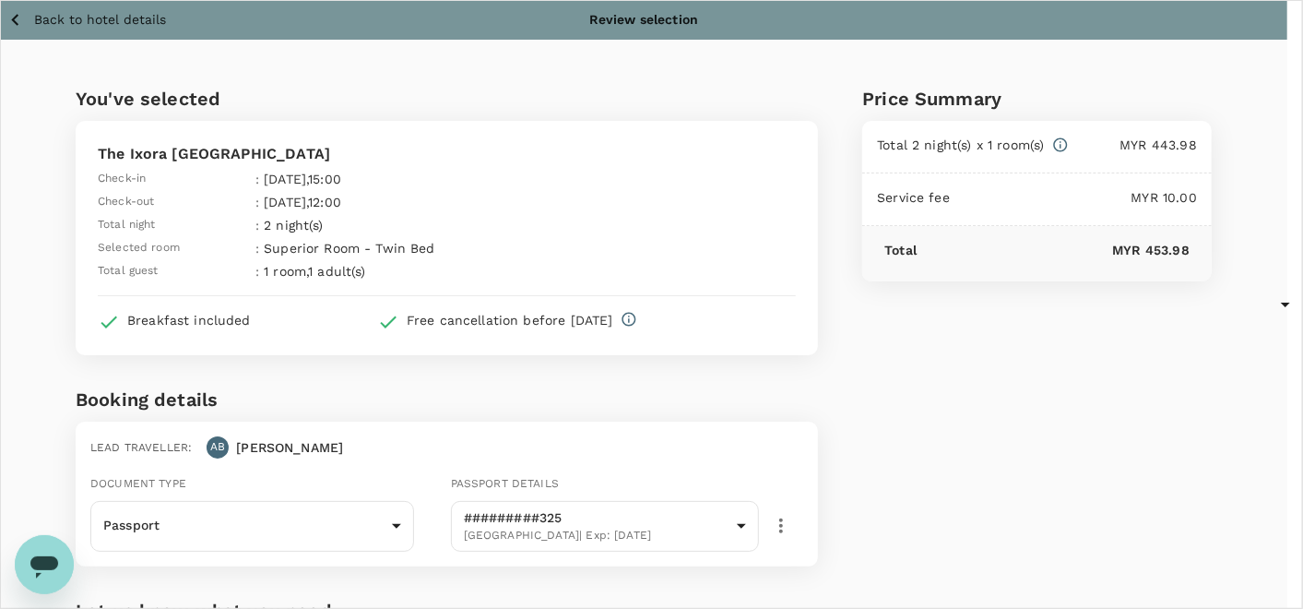
type textarea "Dear [PERSON_NAME]/ [GEOGRAPHIC_DATA], Appreciate if you could approve the hote…"
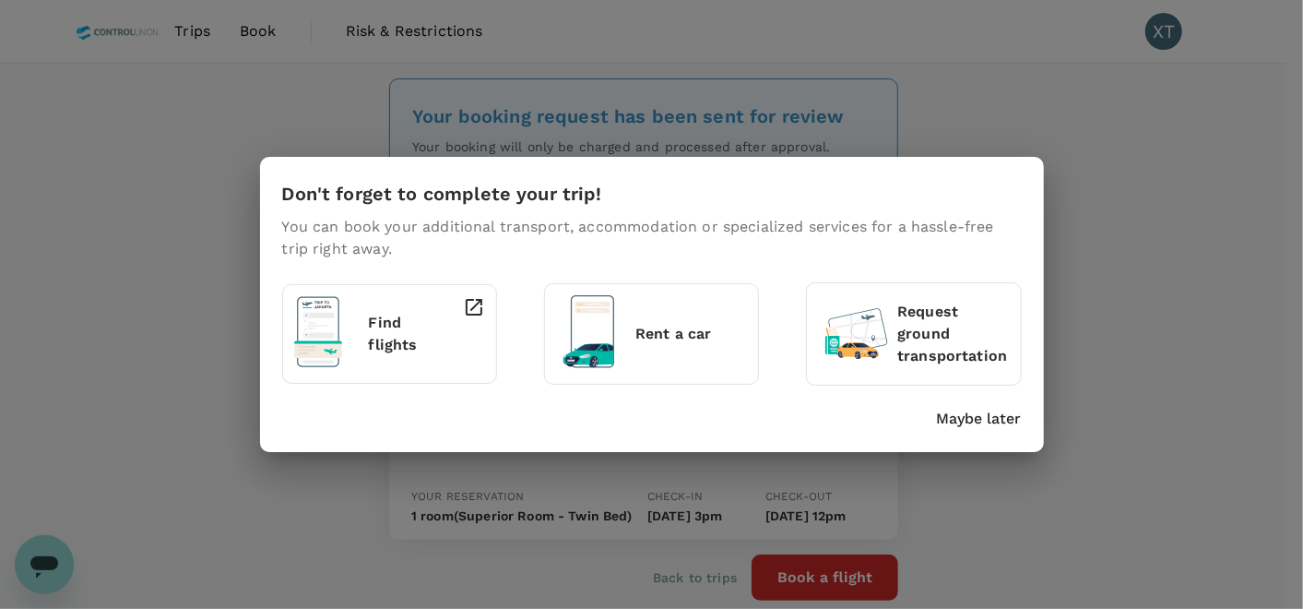
click at [993, 423] on p "Maybe later" at bounding box center [979, 419] width 85 height 22
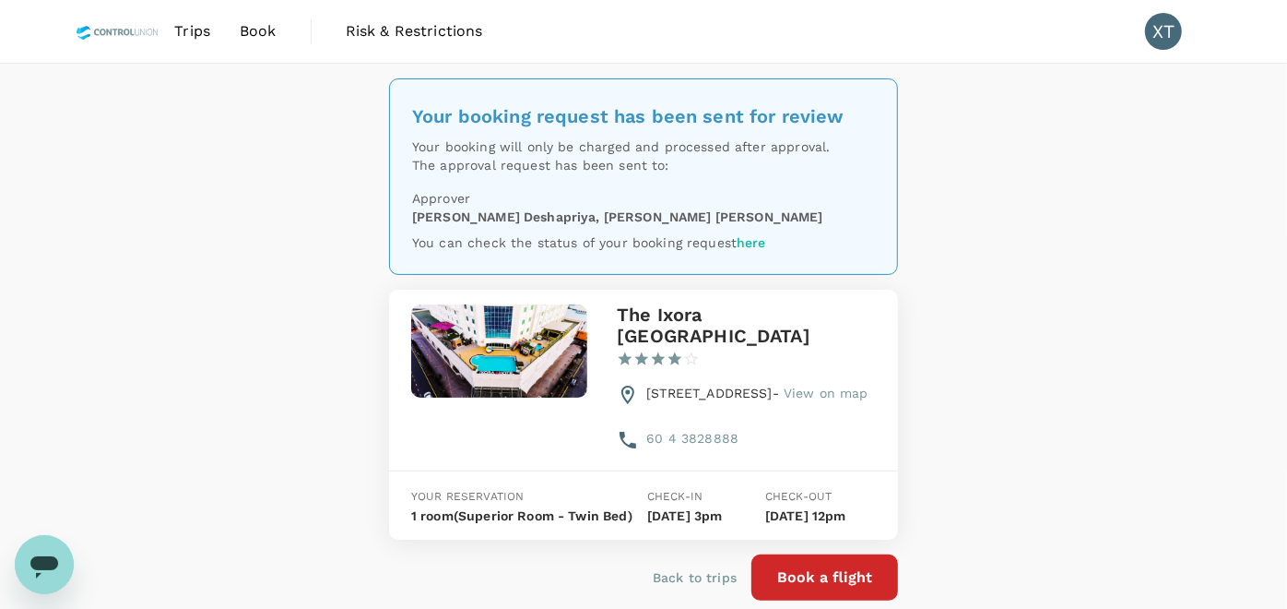
click at [1117, 416] on div "Your booking request has been sent for review Your booking will only be charged…" at bounding box center [643, 362] width 1287 height 596
